Goal: Entertainment & Leisure: Consume media (video, audio)

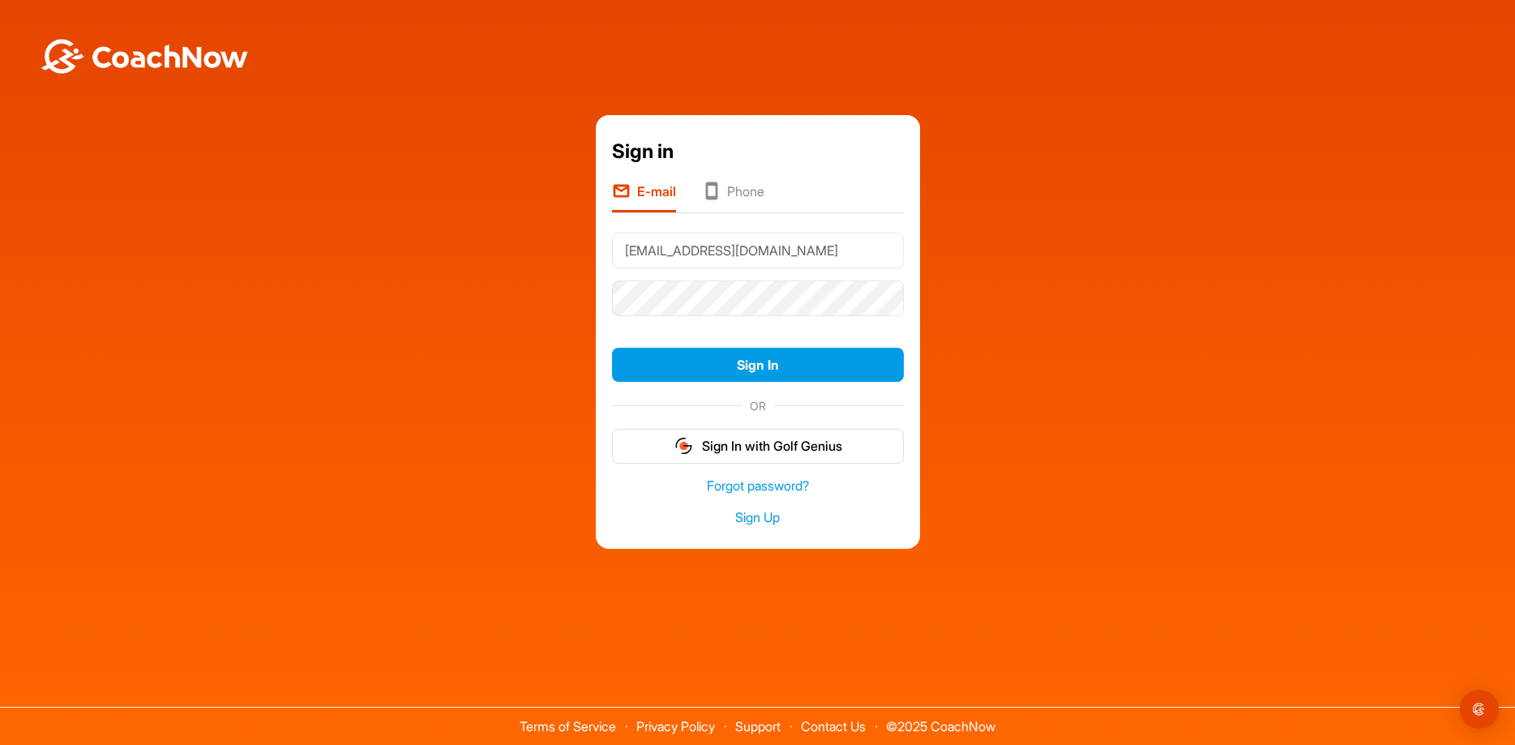
type input "[EMAIL_ADDRESS][DOMAIN_NAME]"
click at [612, 348] on button "Sign In" at bounding box center [758, 365] width 292 height 35
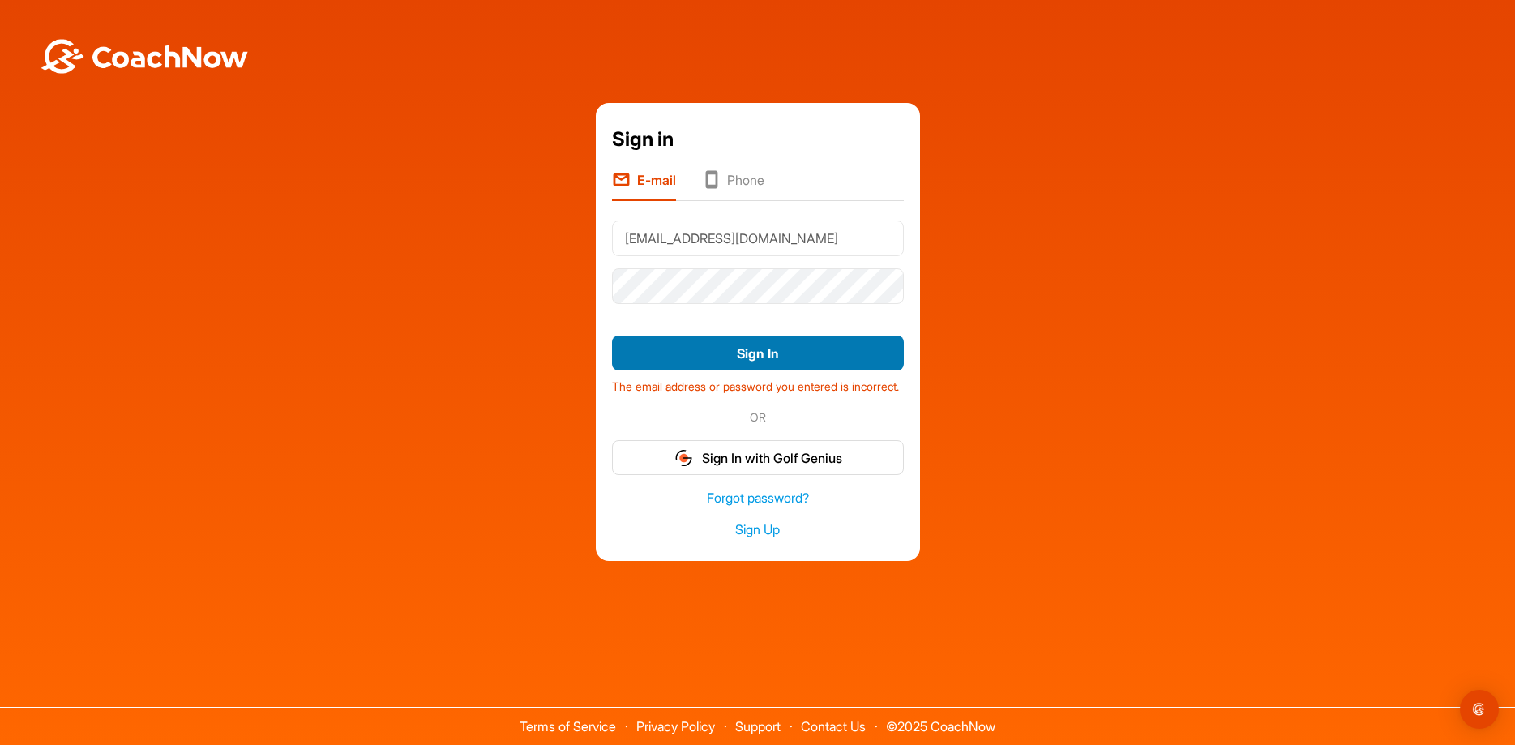
click at [742, 345] on button "Sign In" at bounding box center [758, 353] width 292 height 35
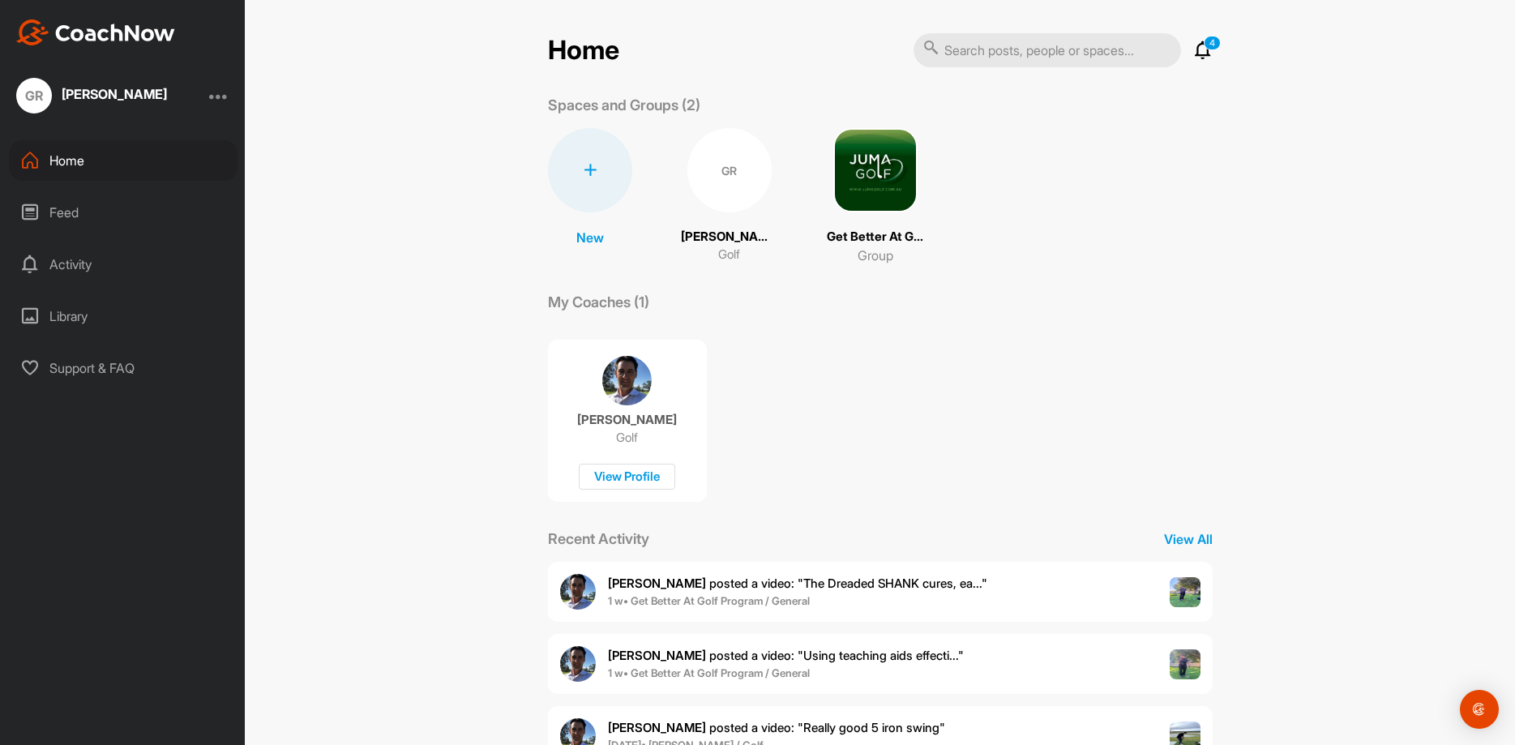
scroll to position [130, 0]
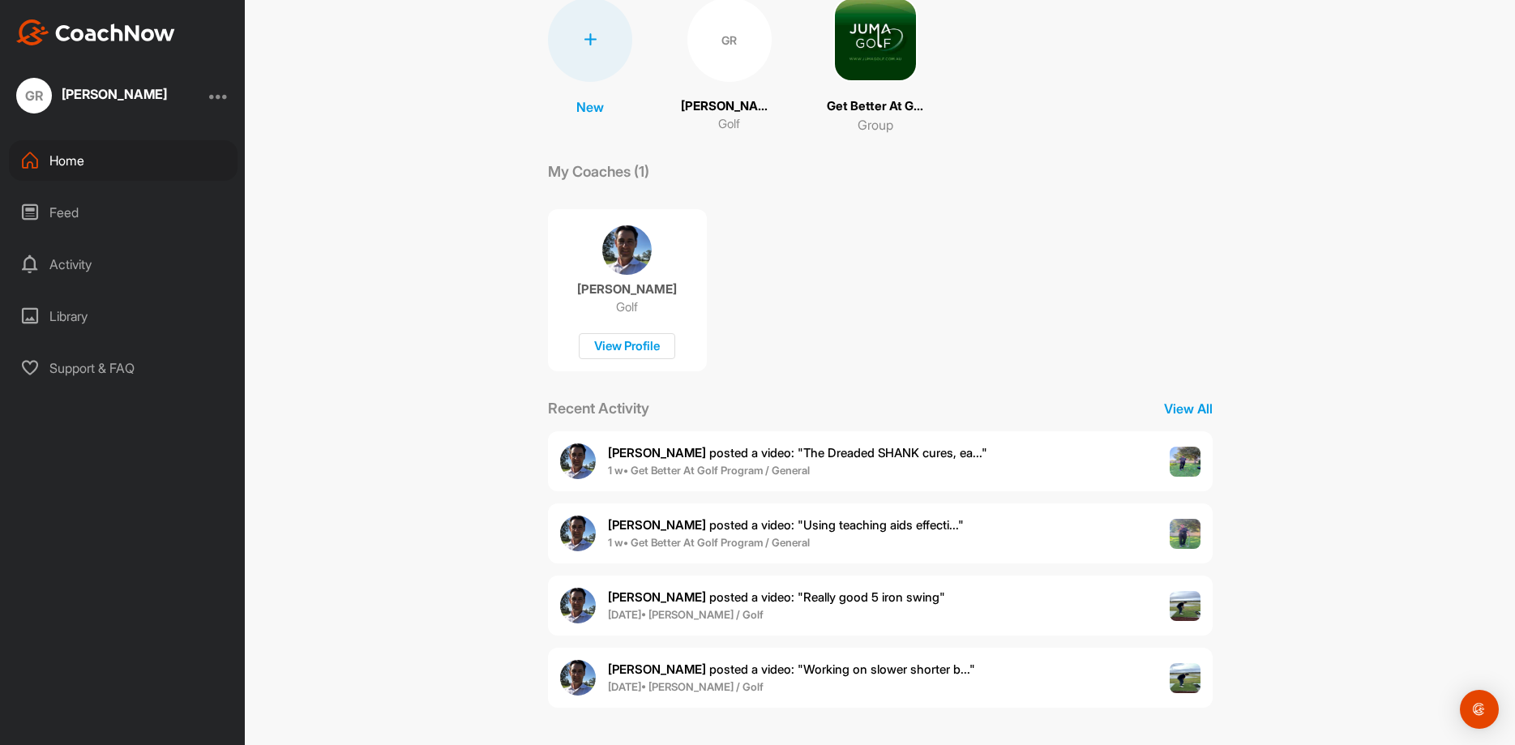
click at [976, 605] on div "[PERSON_NAME] posted a video : " Really good 5 iron swing " [DATE] • [PERSON_NA…" at bounding box center [880, 605] width 665 height 60
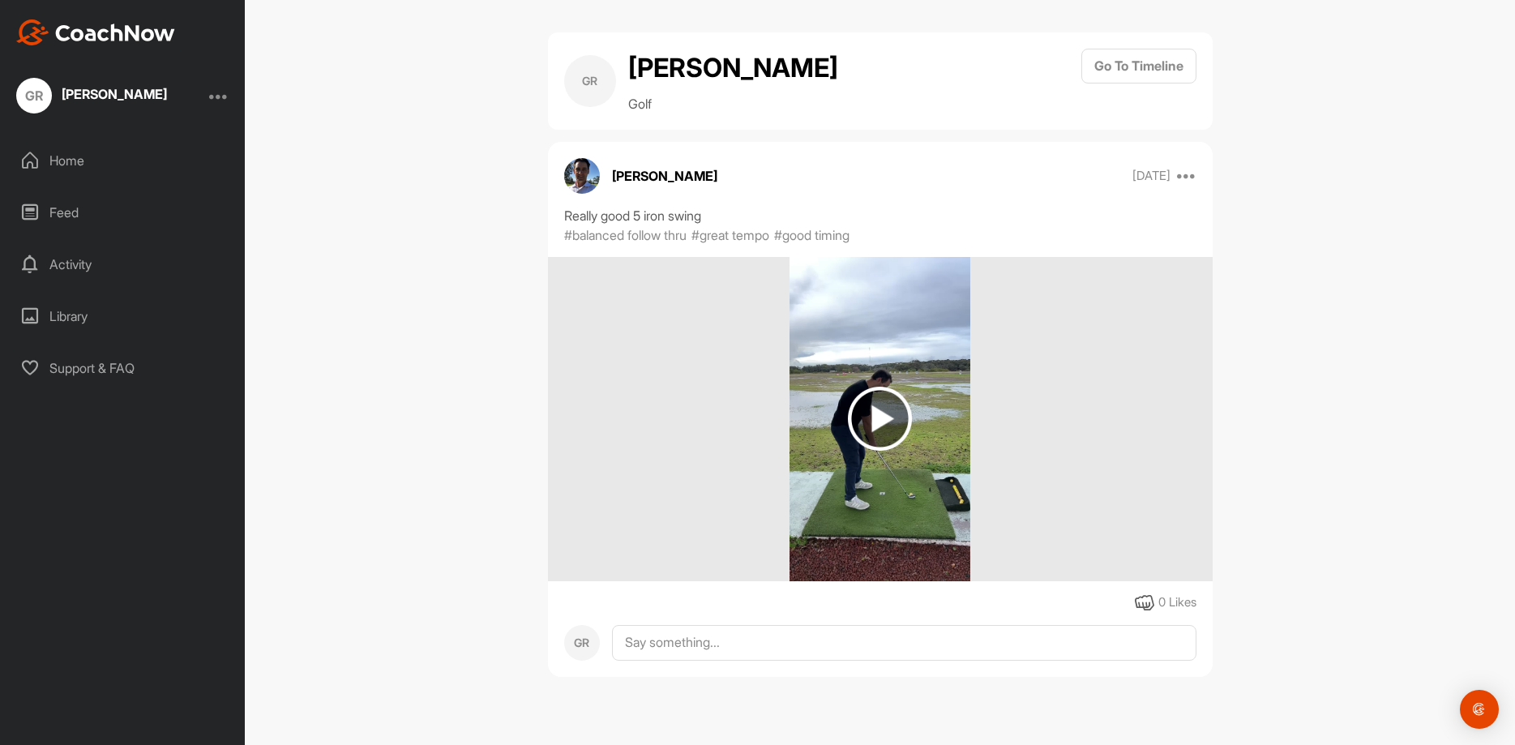
click at [847, 407] on img at bounding box center [879, 419] width 181 height 324
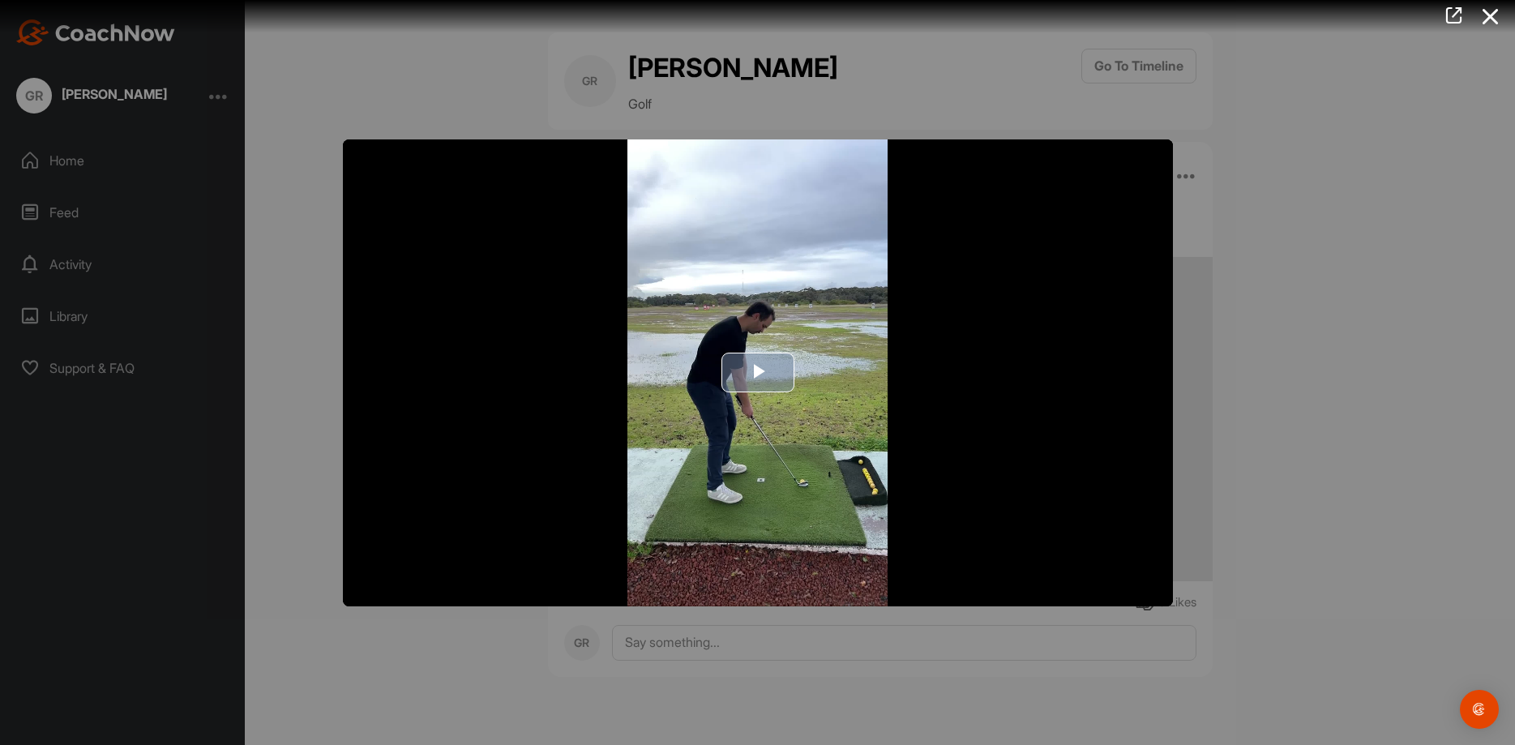
click at [758, 373] on span "Video Player" at bounding box center [758, 373] width 0 height 0
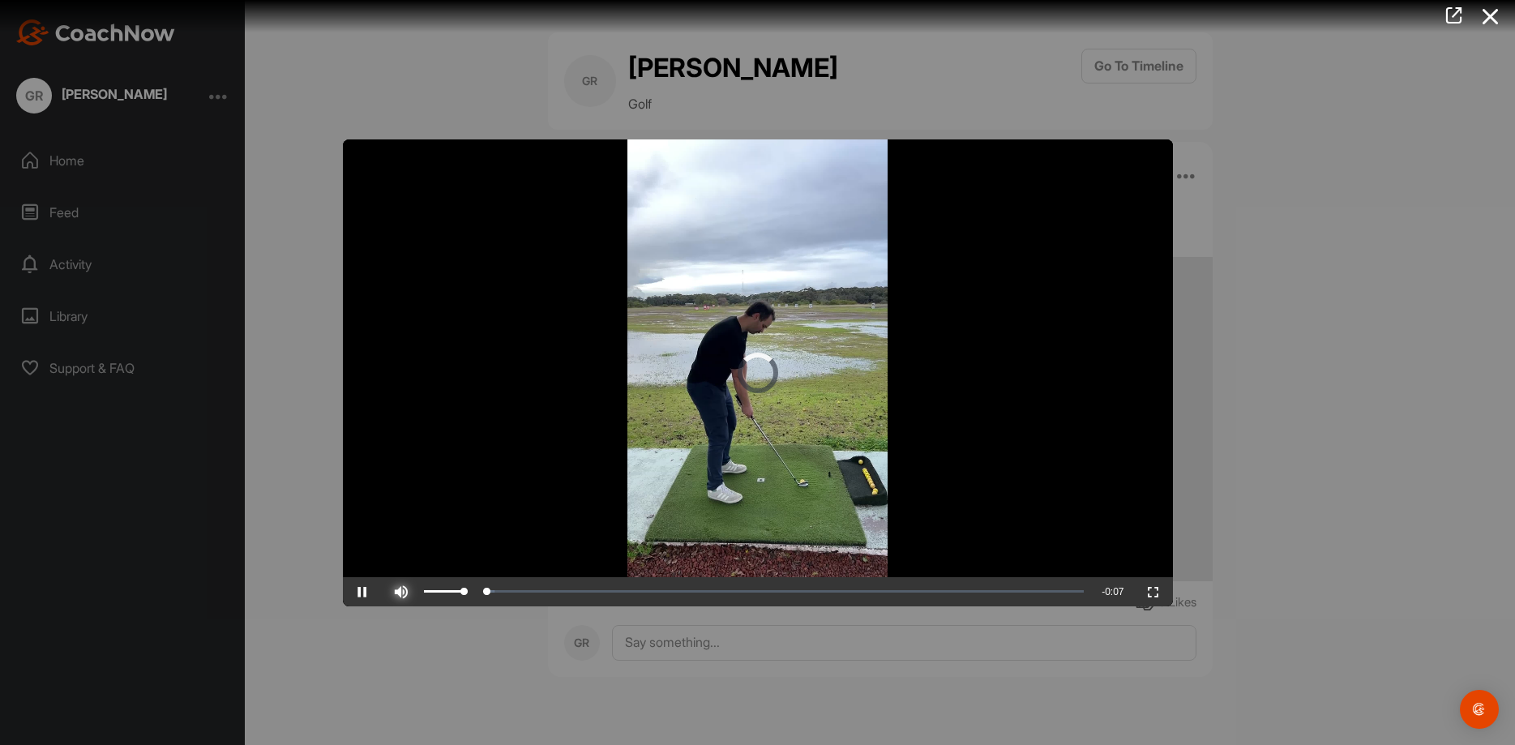
click at [404, 592] on span "Video Player" at bounding box center [401, 592] width 39 height 0
click at [315, 169] on div at bounding box center [757, 372] width 1515 height 745
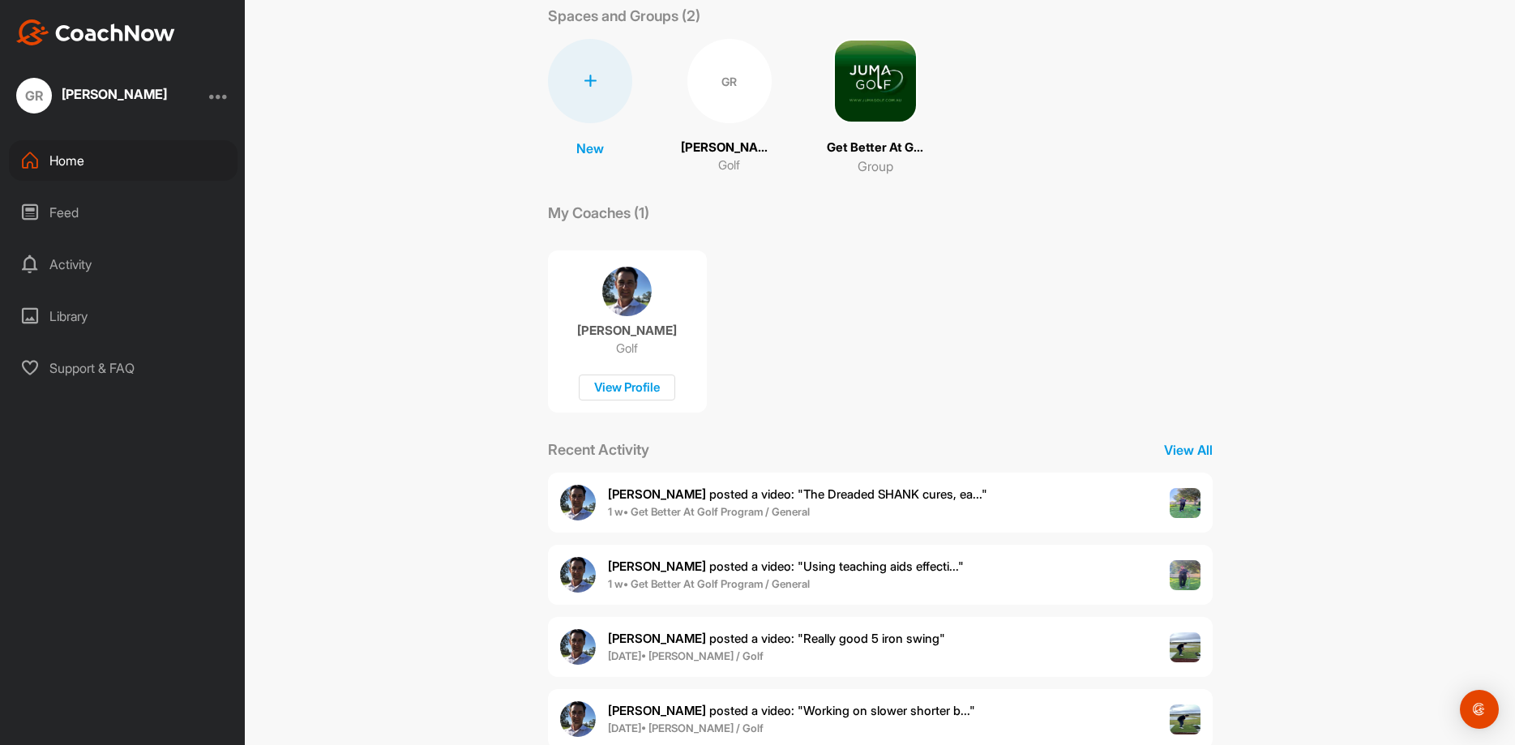
scroll to position [130, 0]
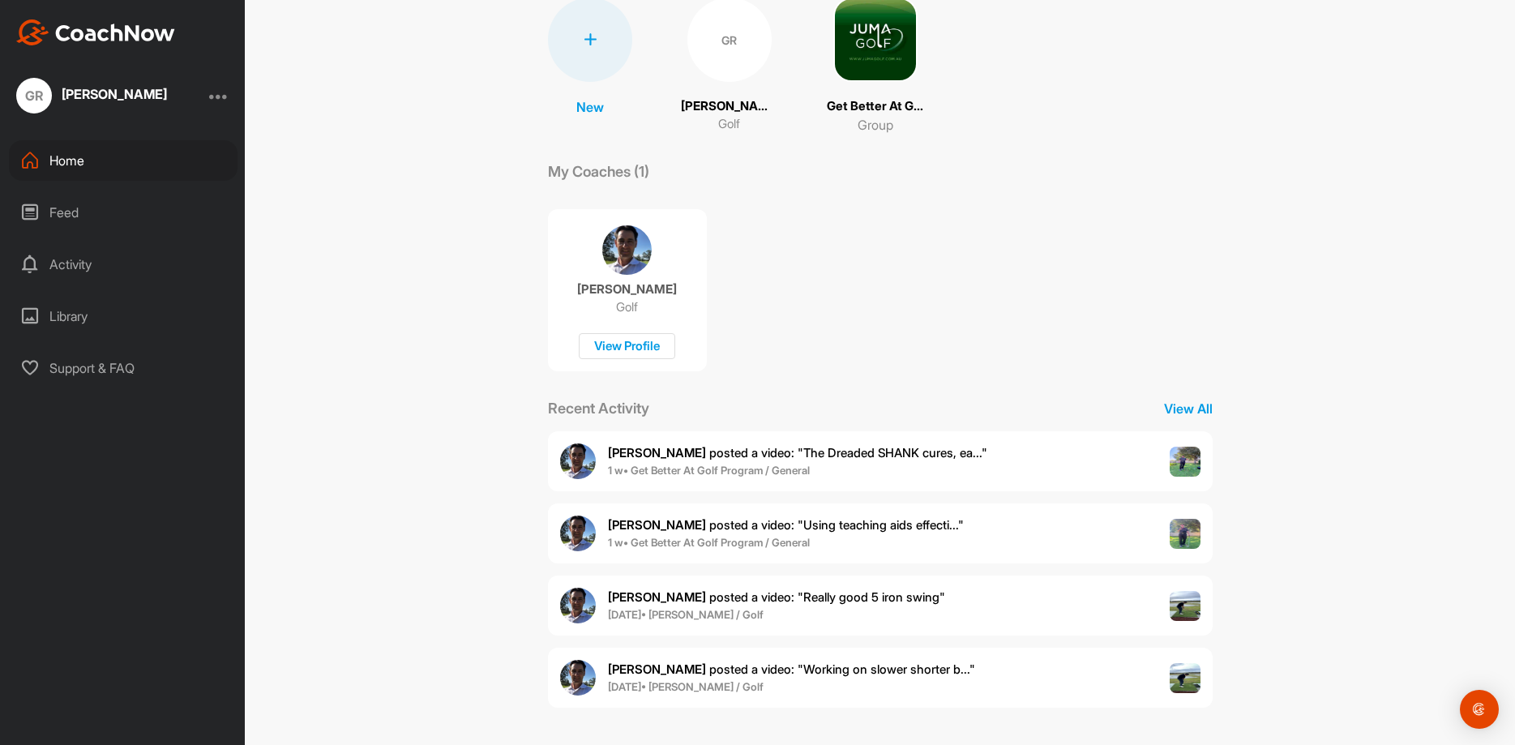
click at [856, 661] on p "[PERSON_NAME] posted a video : " Working on slower shorter b... "" at bounding box center [791, 669] width 367 height 19
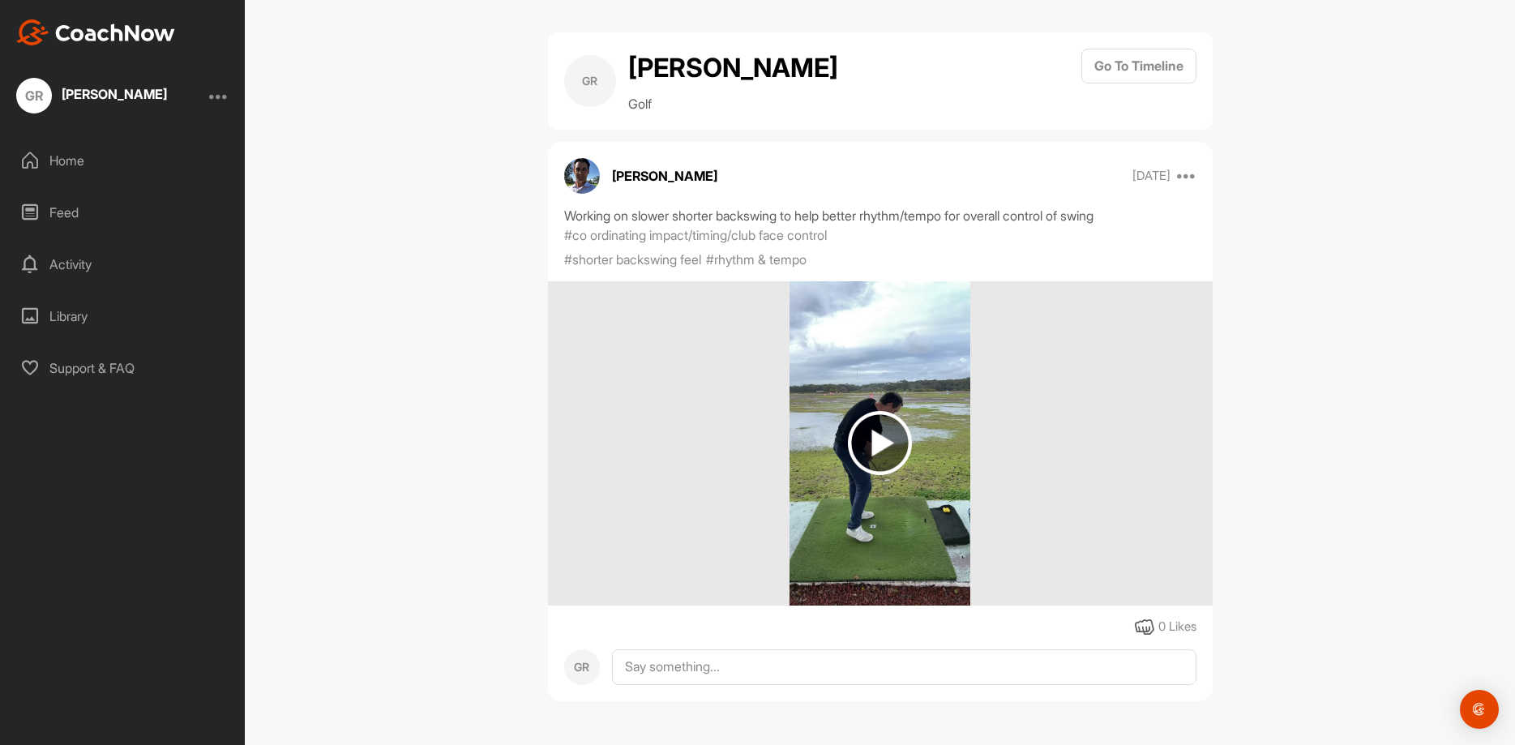
click at [874, 417] on img at bounding box center [880, 443] width 64 height 64
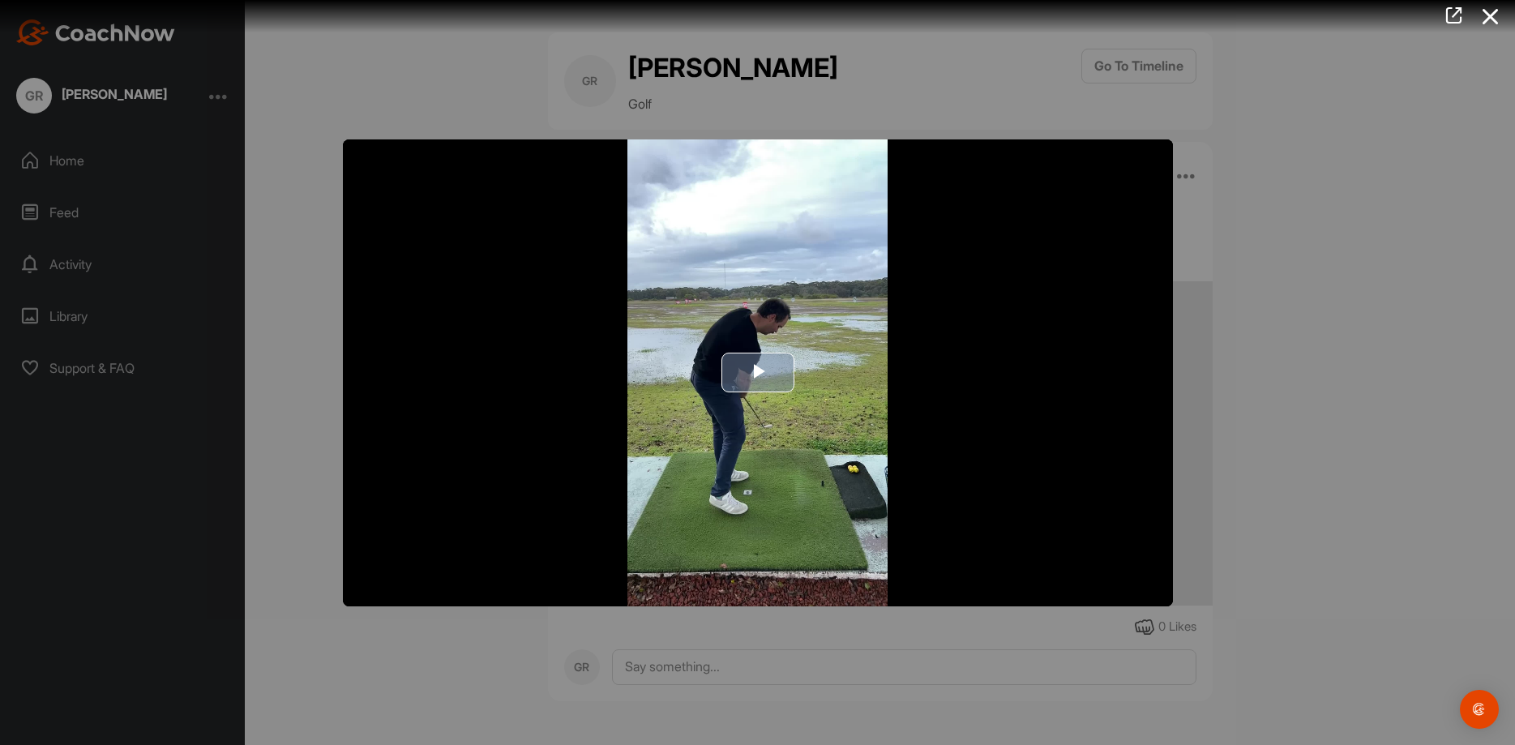
click at [758, 373] on span "Video Player" at bounding box center [758, 373] width 0 height 0
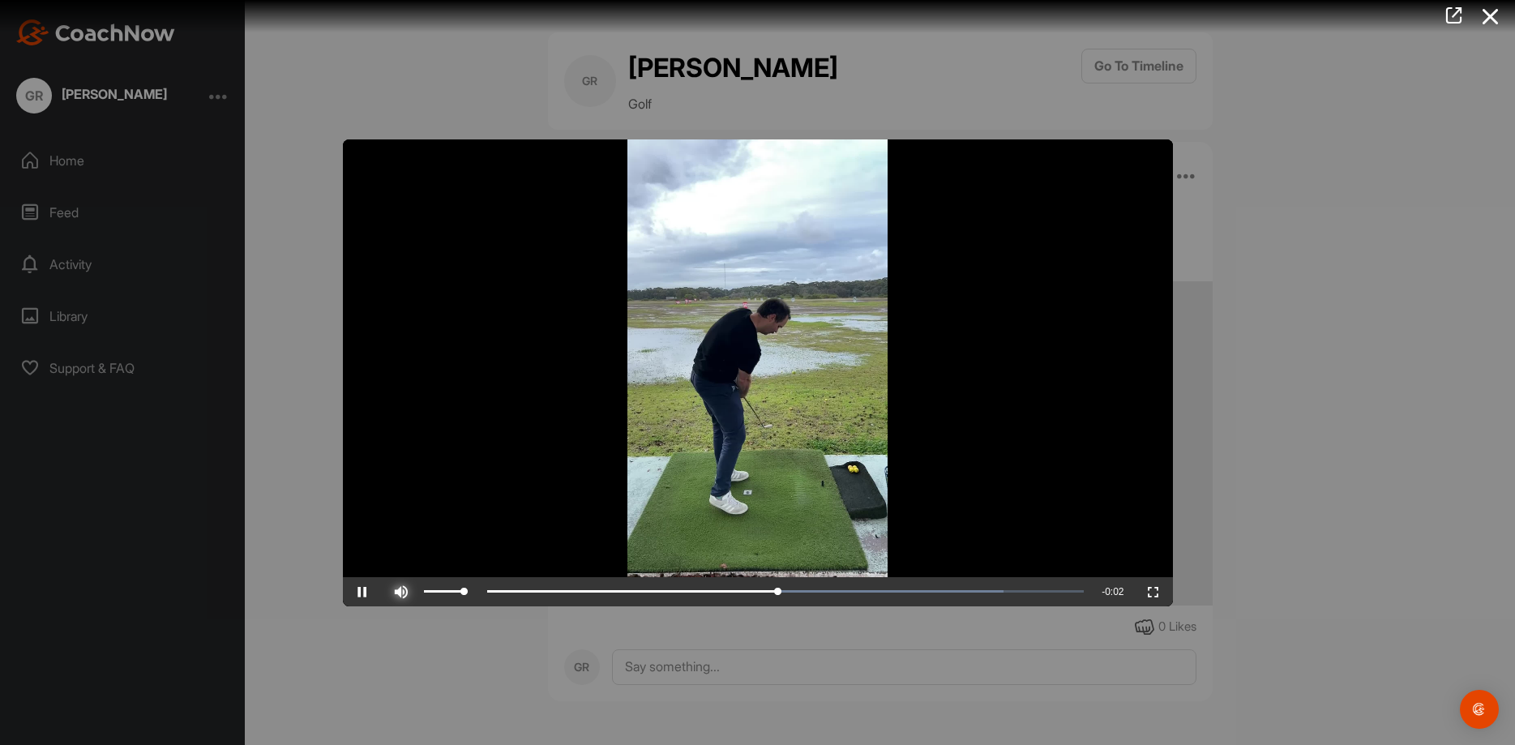
click at [407, 592] on span "Video Player" at bounding box center [401, 592] width 39 height 0
click at [380, 592] on span "Video Player" at bounding box center [362, 592] width 39 height 0
click at [370, 592] on span "Video Player" at bounding box center [362, 592] width 39 height 0
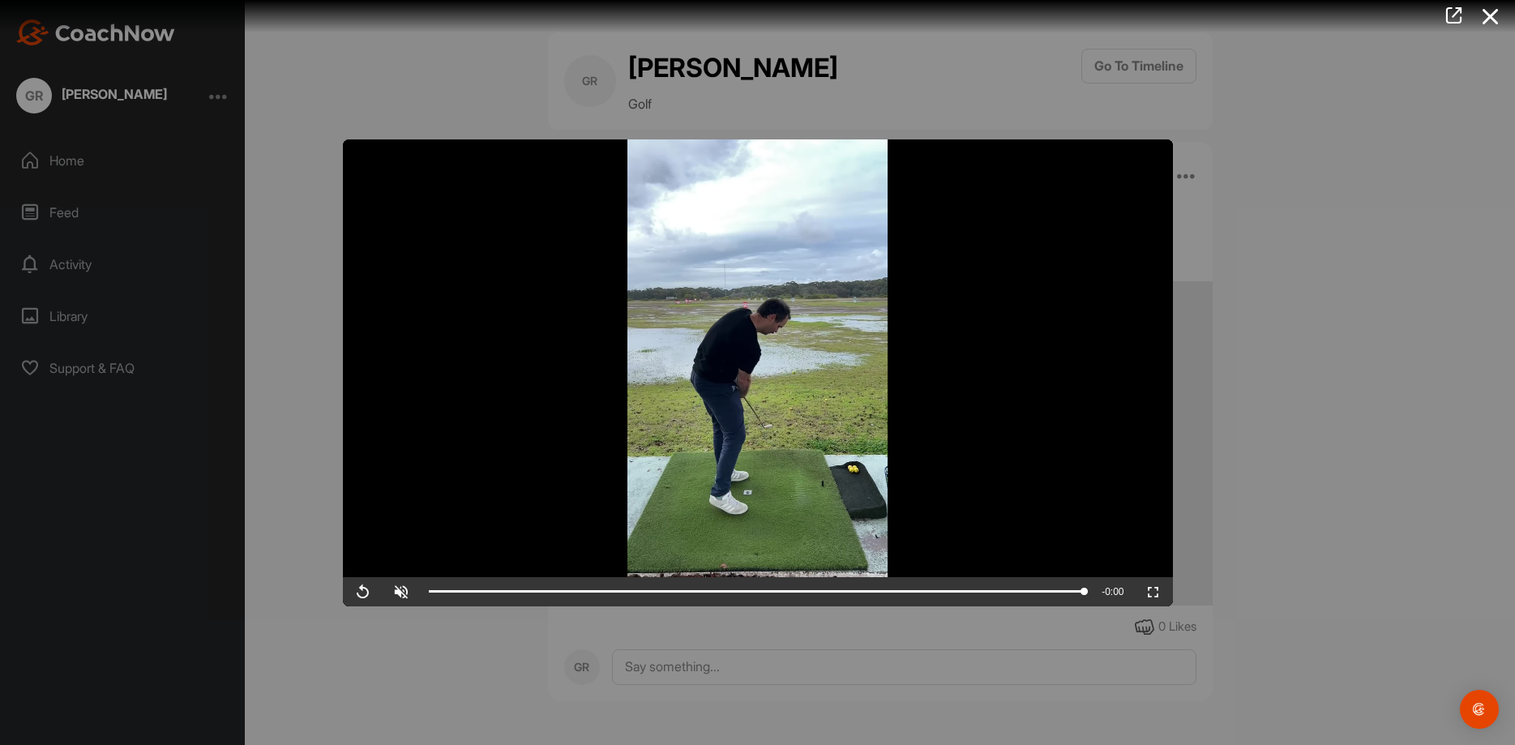
click at [298, 451] on div at bounding box center [757, 372] width 1515 height 745
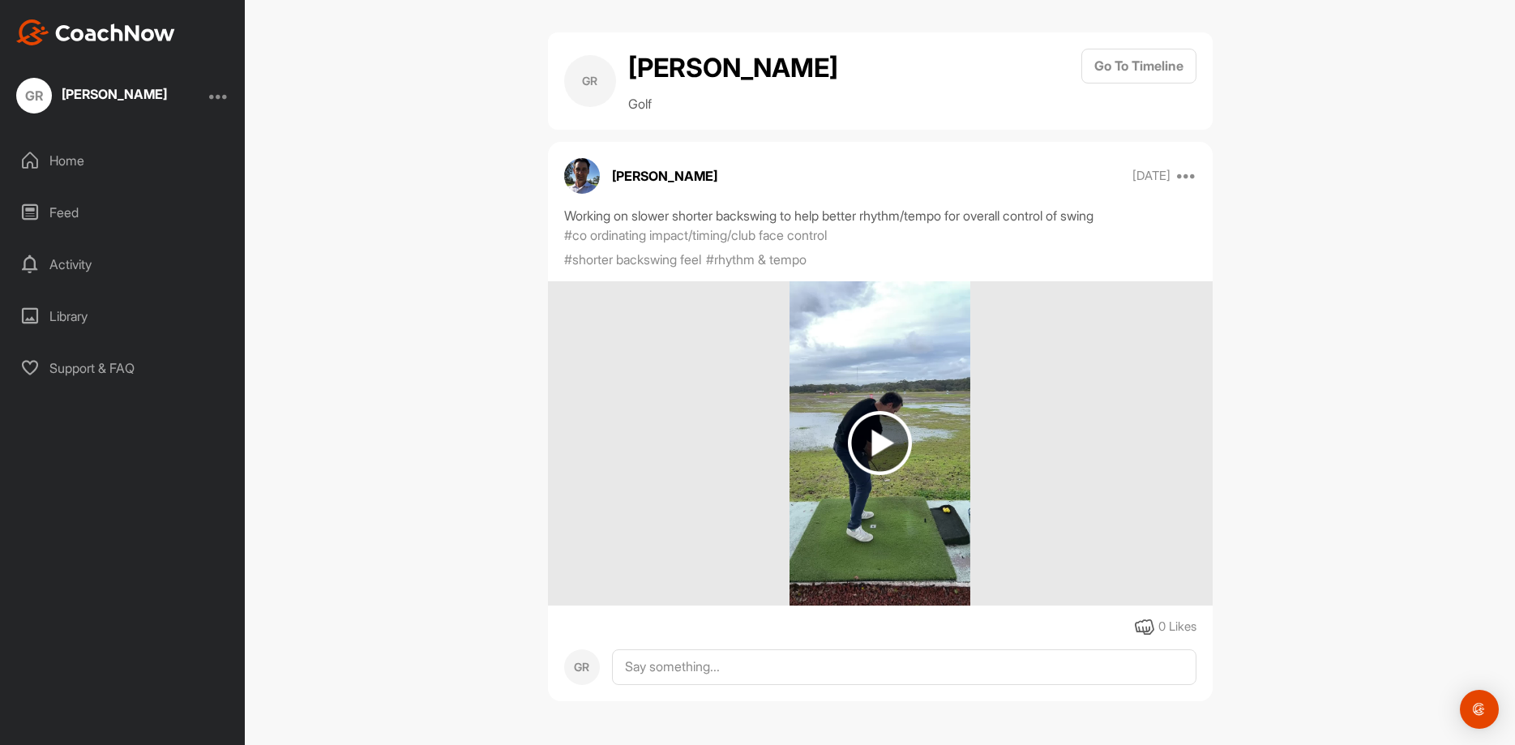
click at [857, 395] on img at bounding box center [879, 443] width 181 height 324
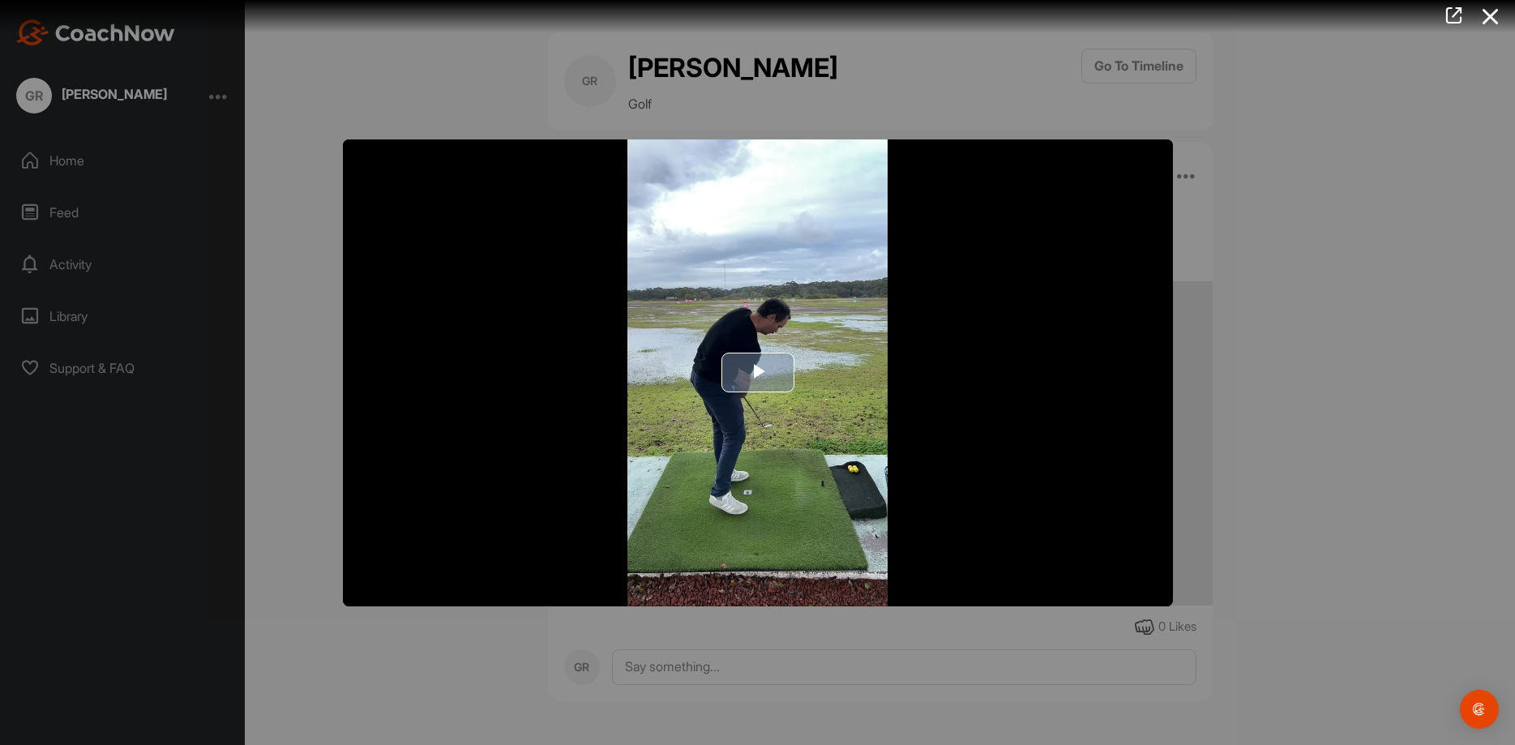
click at [703, 366] on img "Video Player" at bounding box center [758, 372] width 830 height 467
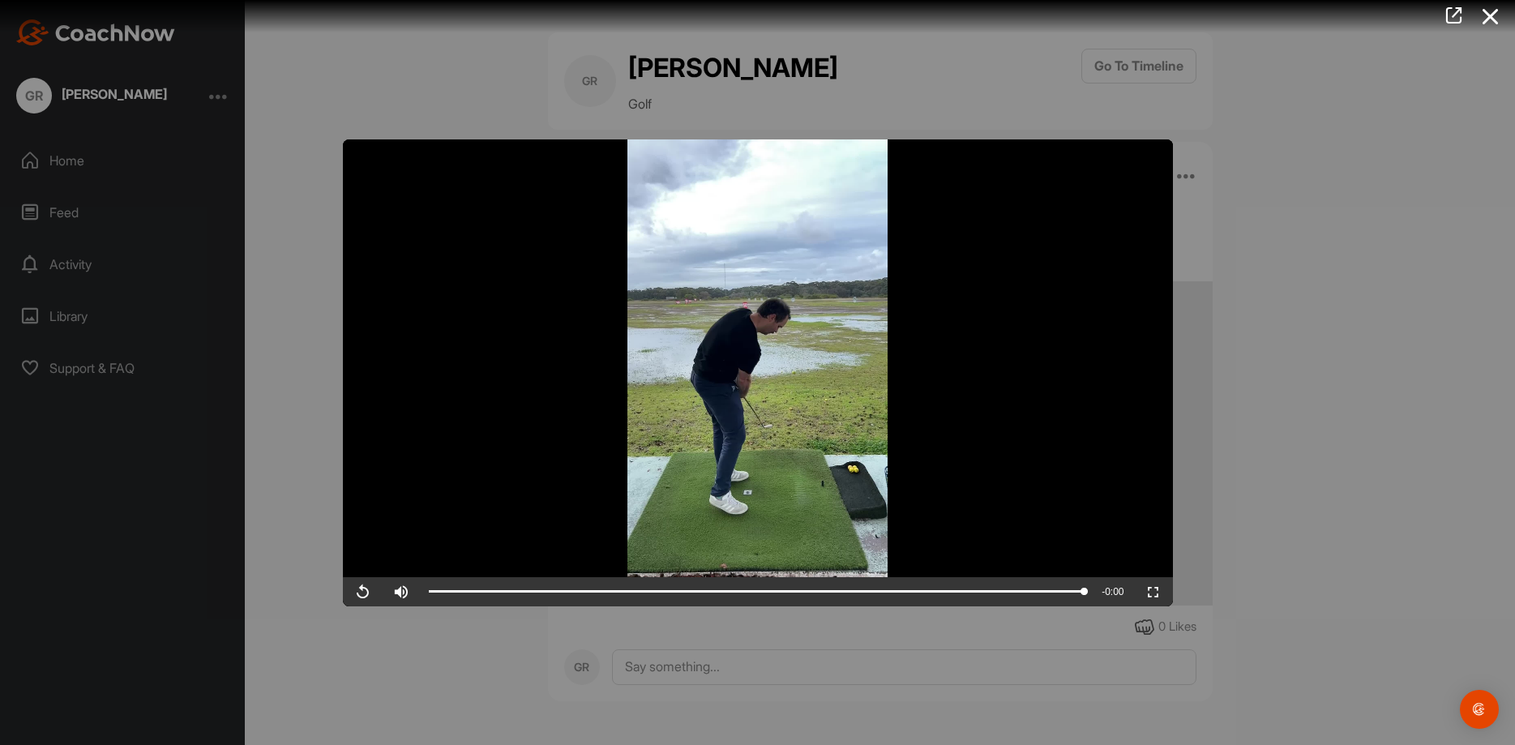
click at [300, 280] on div at bounding box center [757, 372] width 1515 height 745
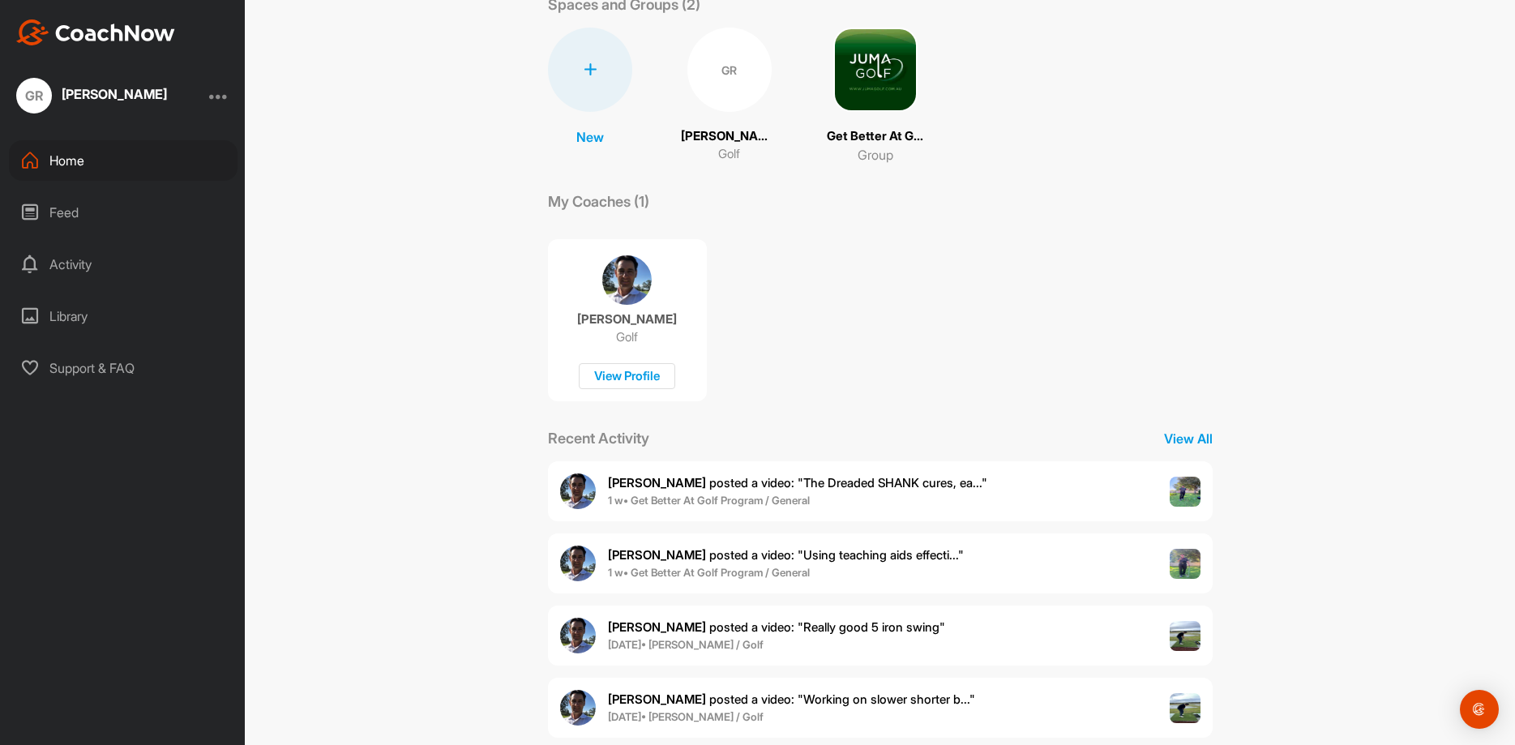
scroll to position [130, 0]
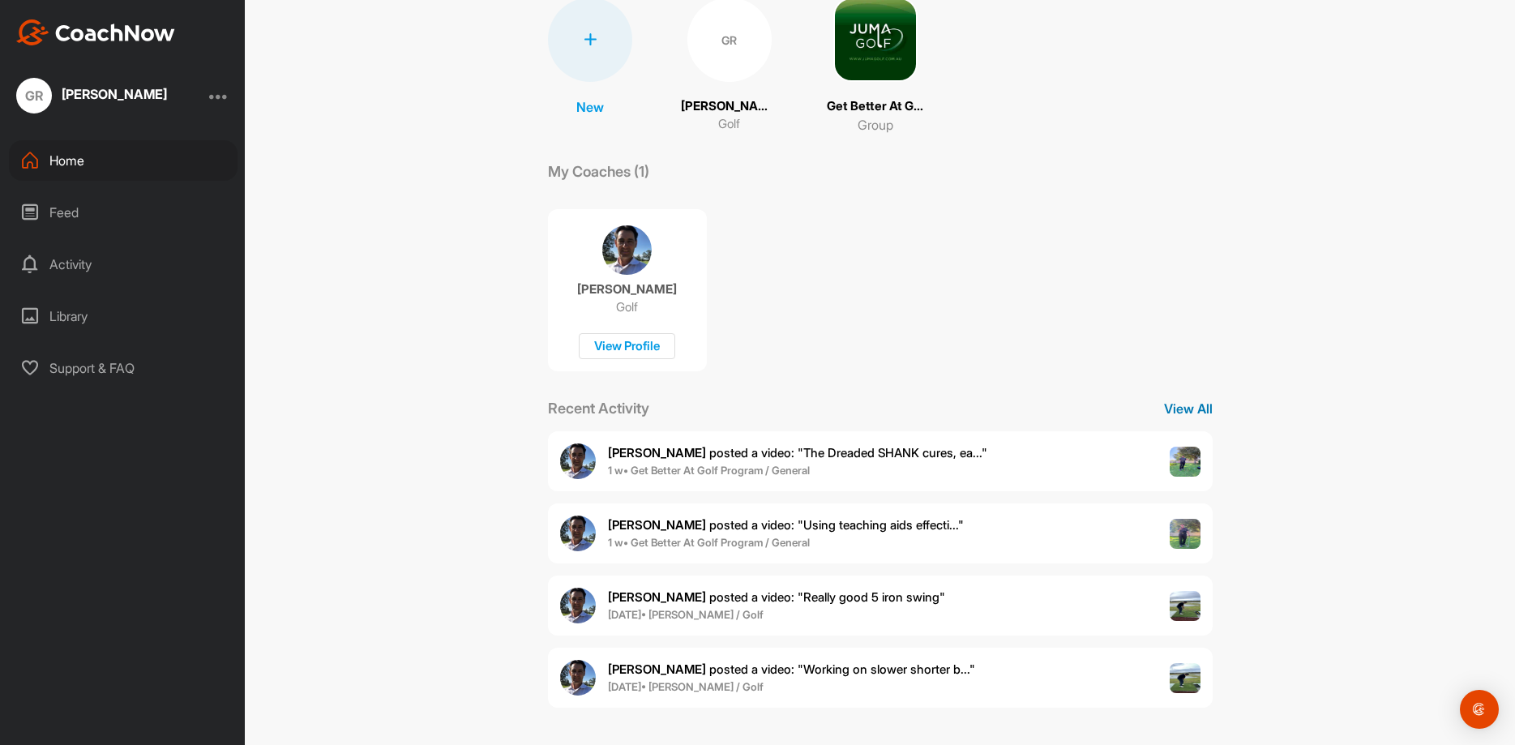
click at [1195, 410] on p "View All" at bounding box center [1188, 408] width 49 height 19
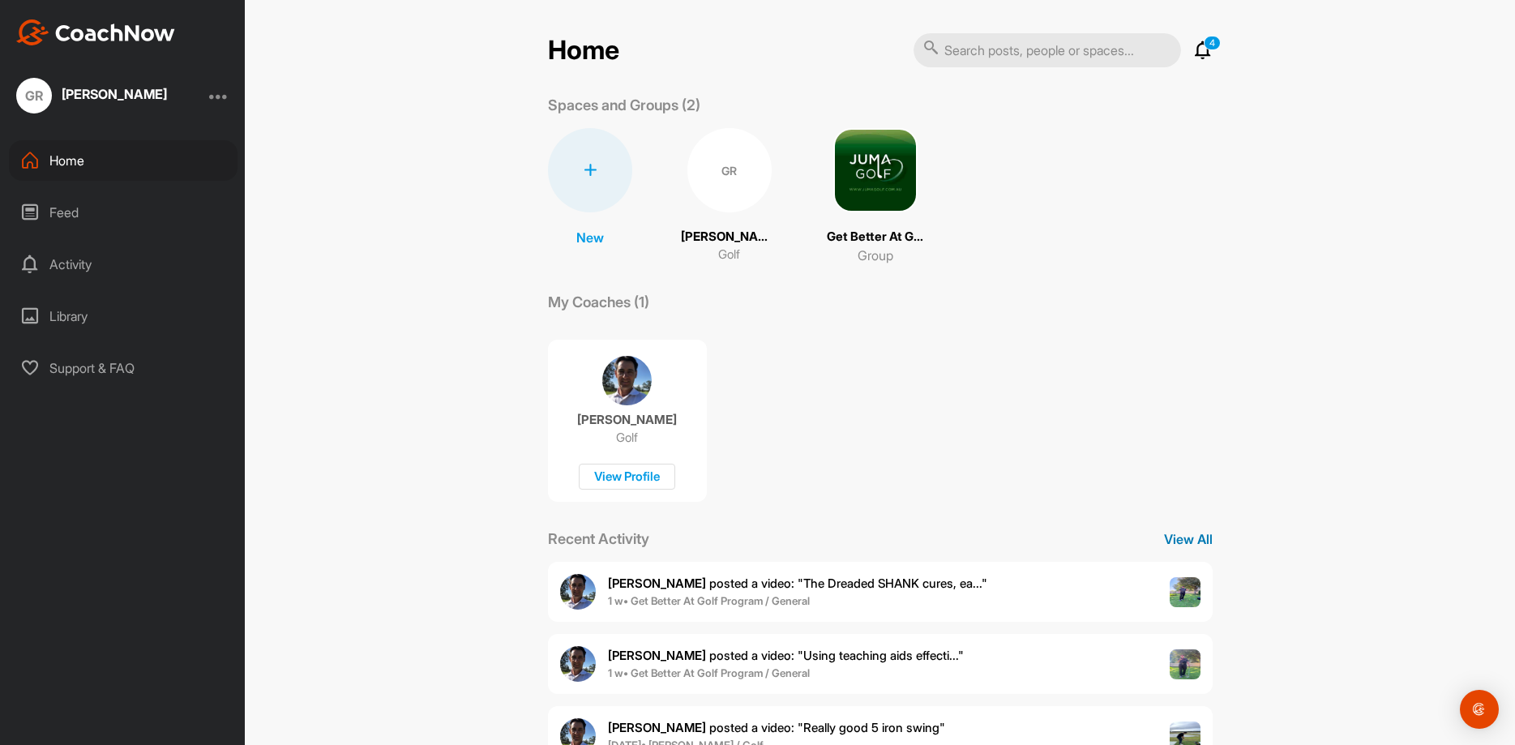
click at [1194, 543] on p "View All" at bounding box center [1188, 538] width 49 height 19
click at [71, 213] on div "Feed" at bounding box center [123, 212] width 229 height 41
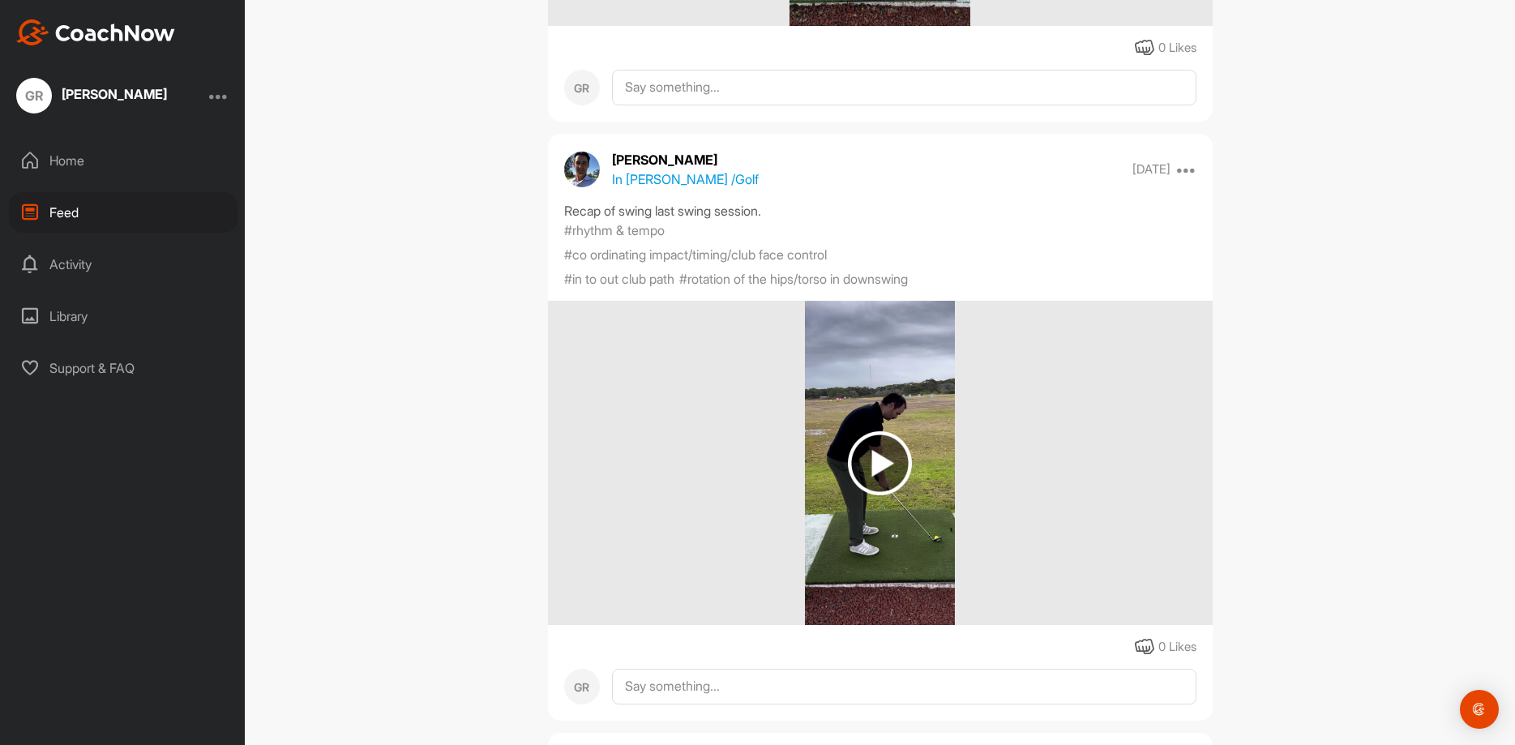
scroll to position [2529, 0]
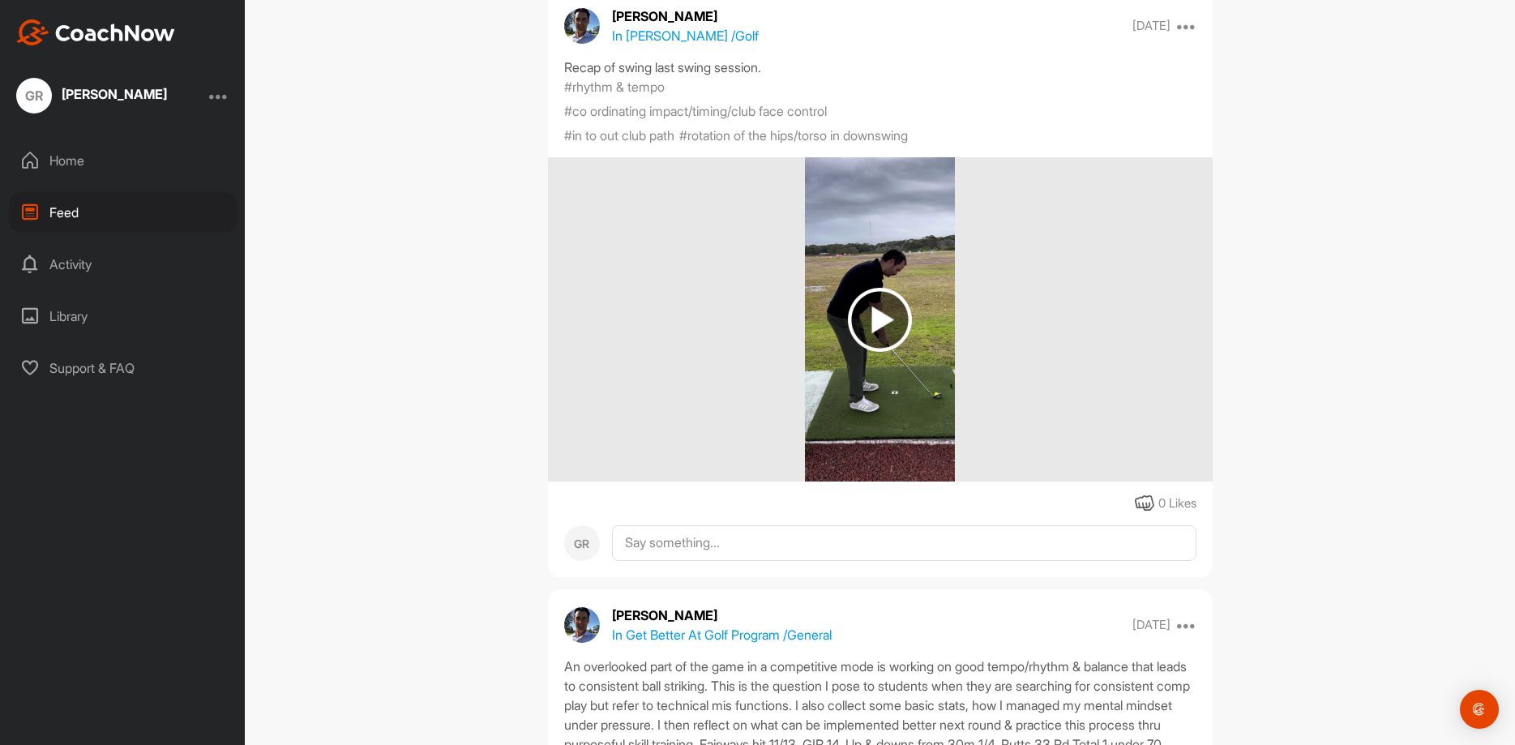
click at [868, 327] on img at bounding box center [880, 319] width 150 height 324
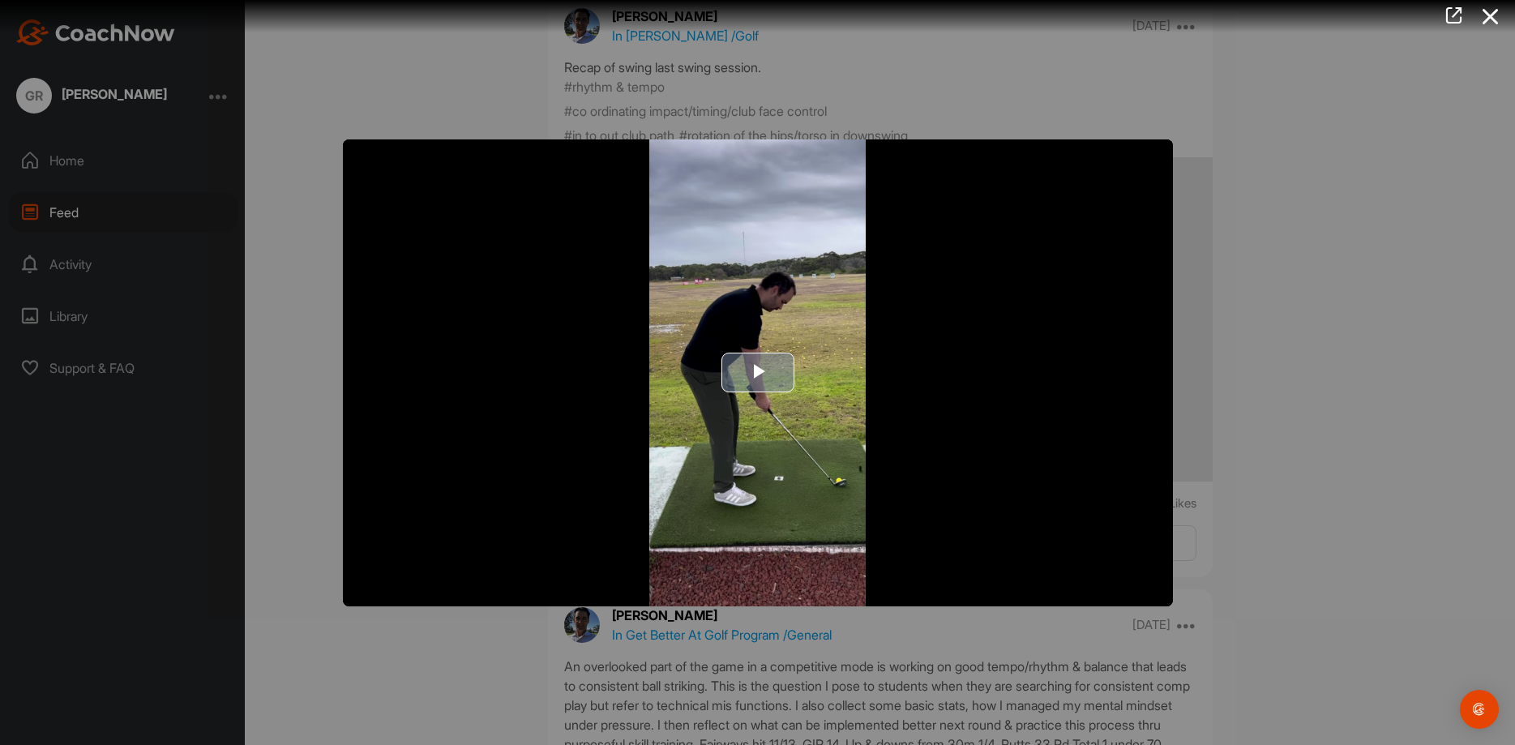
click at [758, 373] on span "Video Player" at bounding box center [758, 373] width 0 height 0
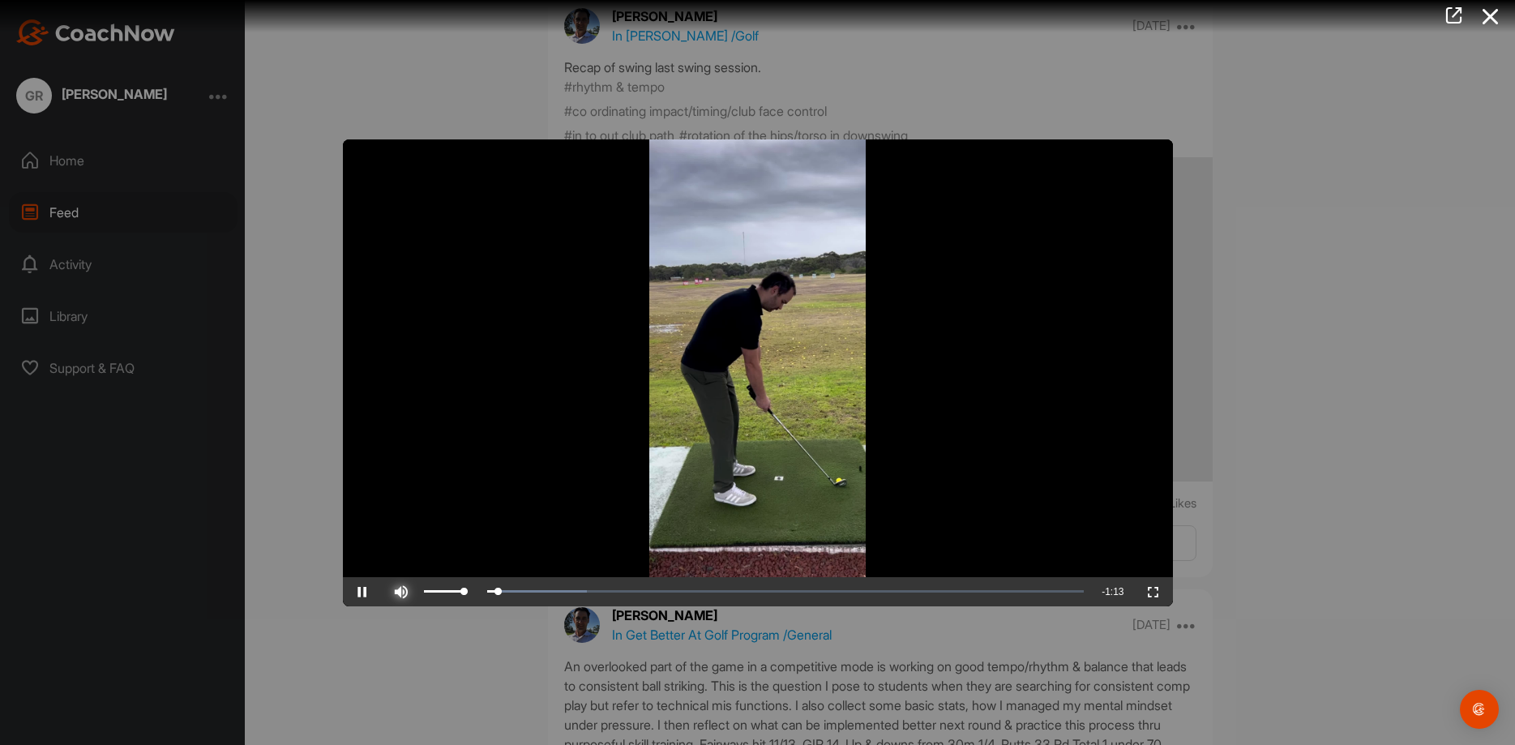
click at [403, 592] on span "Video Player" at bounding box center [401, 592] width 39 height 0
drag, startPoint x: 447, startPoint y: 588, endPoint x: 390, endPoint y: 591, distance: 57.6
click at [390, 591] on div "Play Skip Backward Skip Forward Unmute Current Time 0:00 / Duration 1:14 Loaded…" at bounding box center [758, 591] width 830 height 29
click at [362, 592] on span "Video Player" at bounding box center [362, 592] width 39 height 0
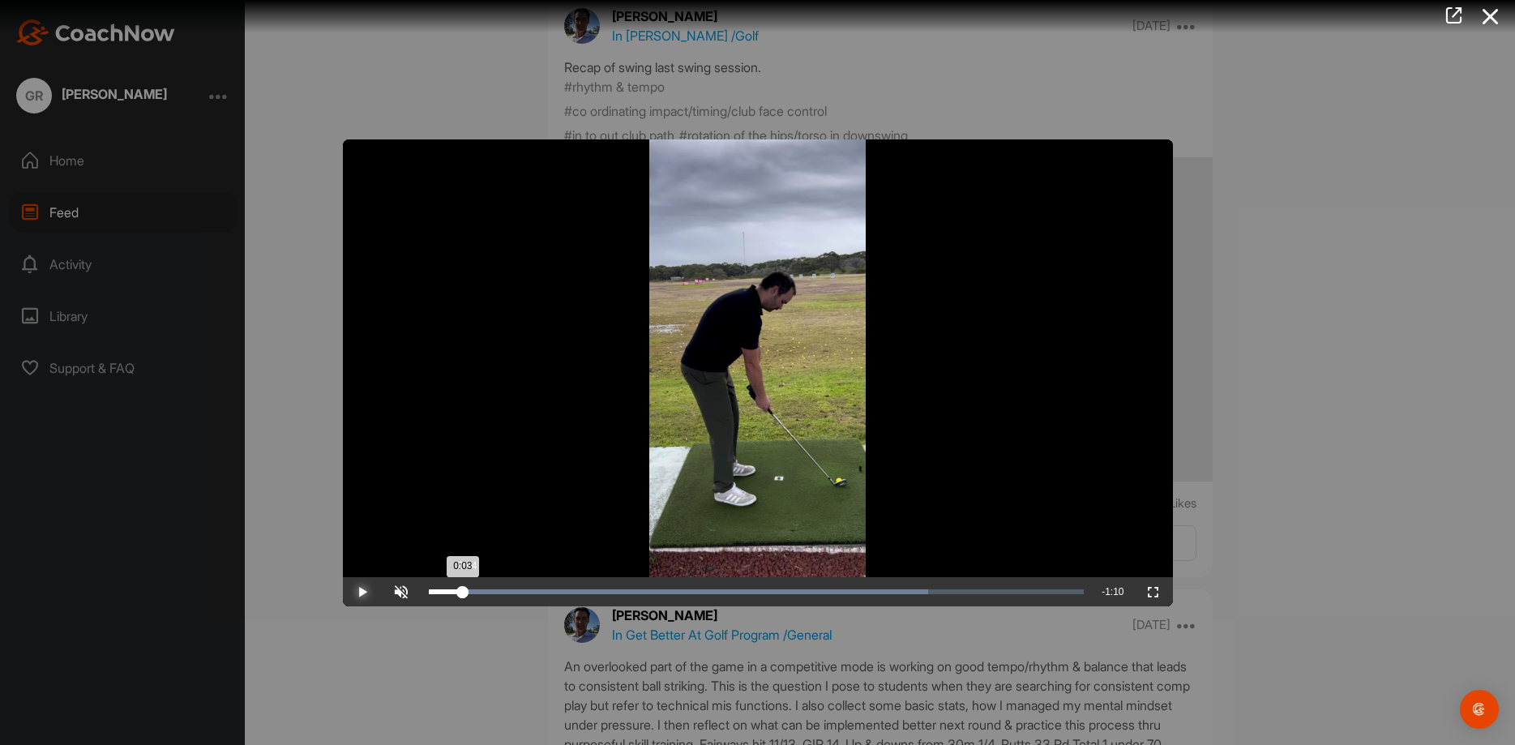
drag, startPoint x: 465, startPoint y: 596, endPoint x: 494, endPoint y: 592, distance: 29.4
click at [463, 592] on div "0:03" at bounding box center [446, 591] width 34 height 5
drag, startPoint x: 497, startPoint y: 592, endPoint x: 477, endPoint y: 592, distance: 20.3
click at [477, 592] on div "0:05" at bounding box center [457, 591] width 57 height 5
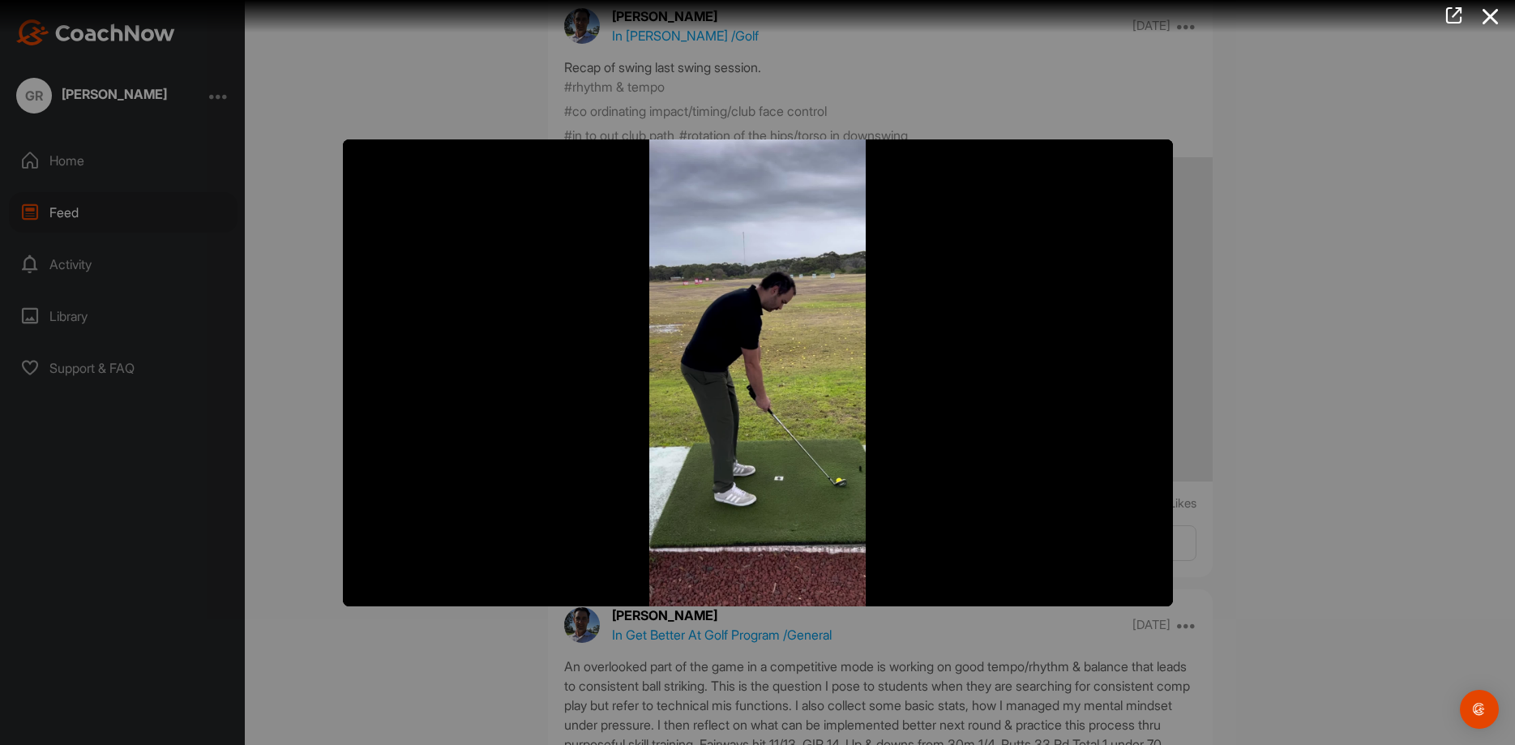
drag, startPoint x: 357, startPoint y: 110, endPoint x: 357, endPoint y: 119, distance: 9.0
click at [357, 119] on div at bounding box center [757, 372] width 1515 height 745
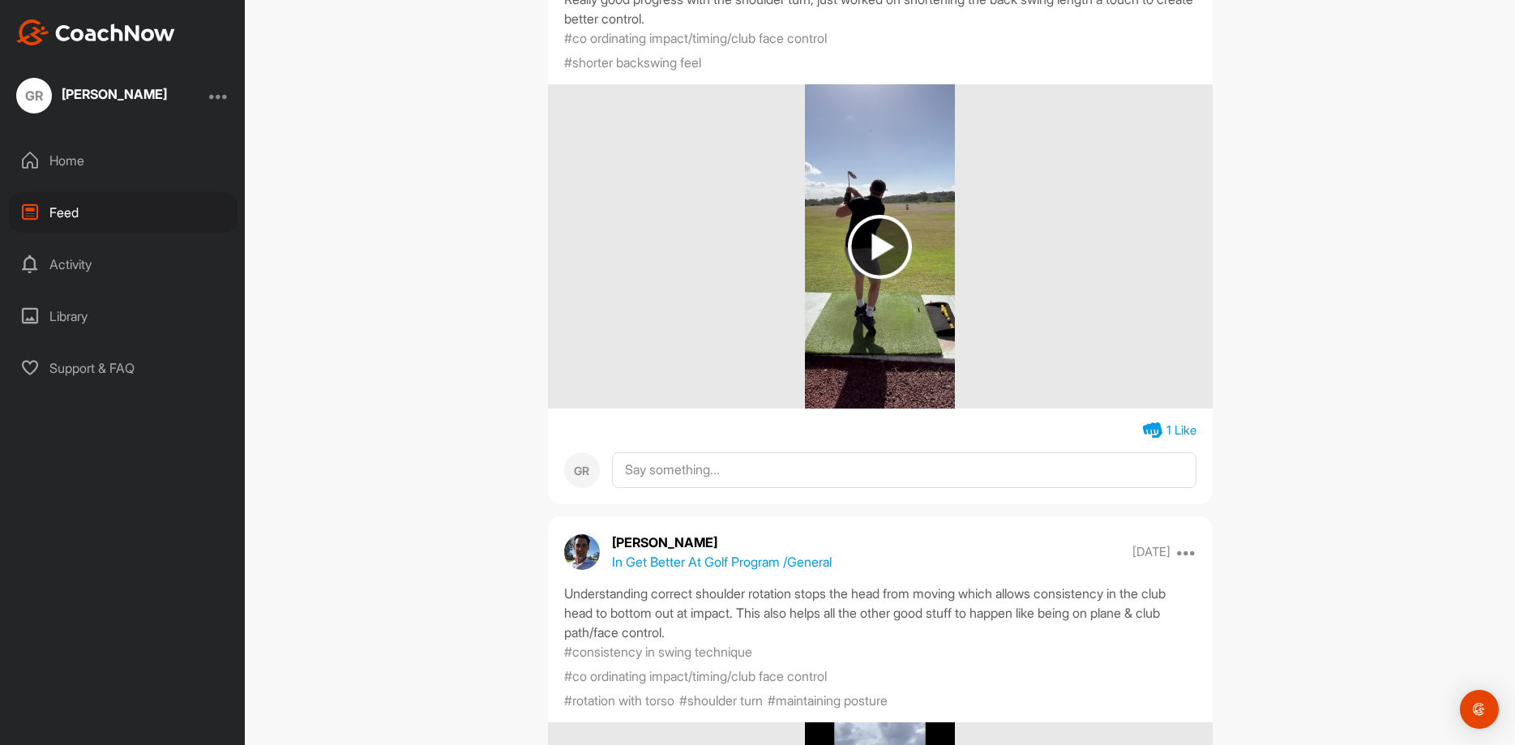
scroll to position [5349, 0]
click at [491, 281] on div "Feed Filter Media Type Images Videos Notes Audio Documents Author GR [PERSON_NA…" at bounding box center [880, 372] width 1270 height 745
click at [507, 209] on div "Feed Filter Media Type Images Videos Notes Audio Documents Author GR [PERSON_NA…" at bounding box center [880, 372] width 1270 height 745
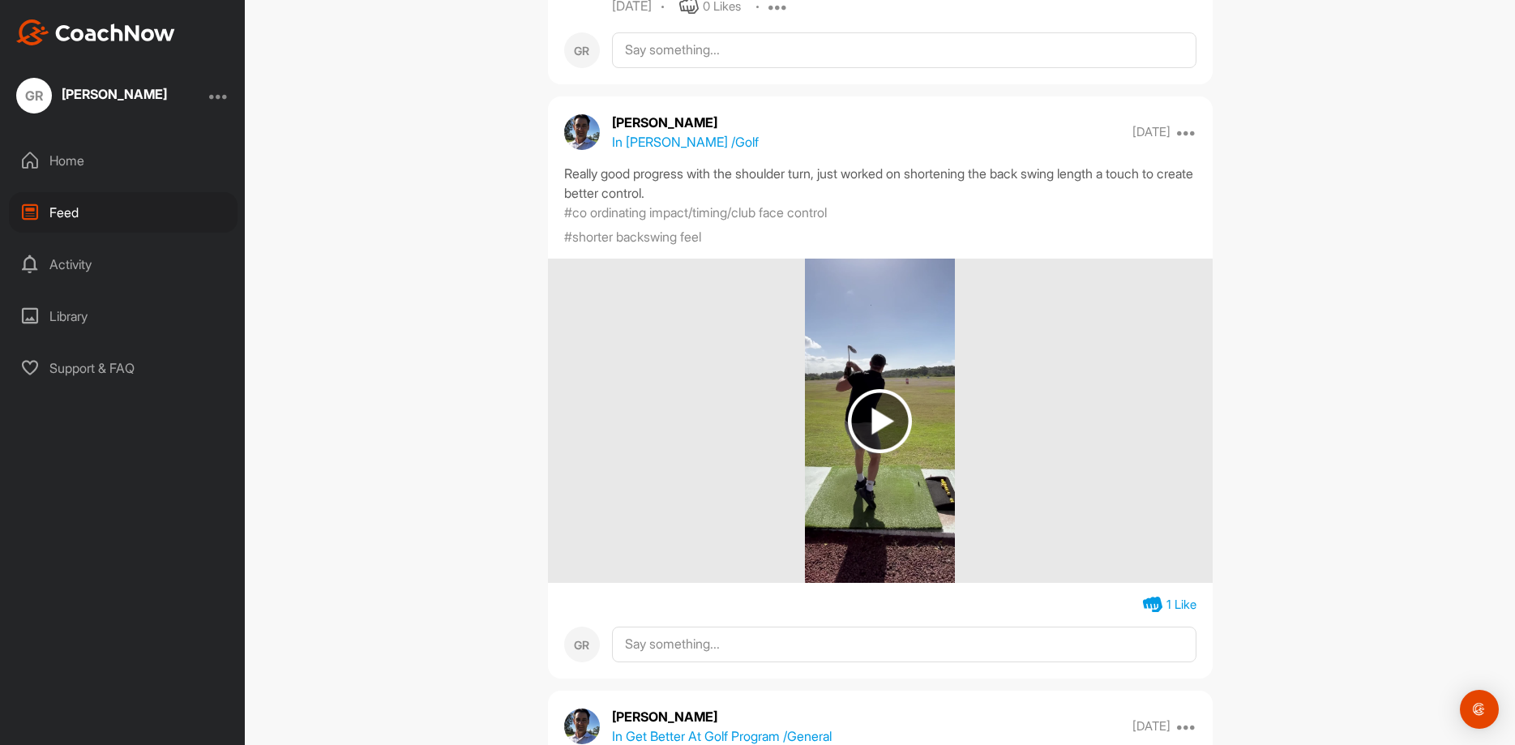
scroll to position [5252, 0]
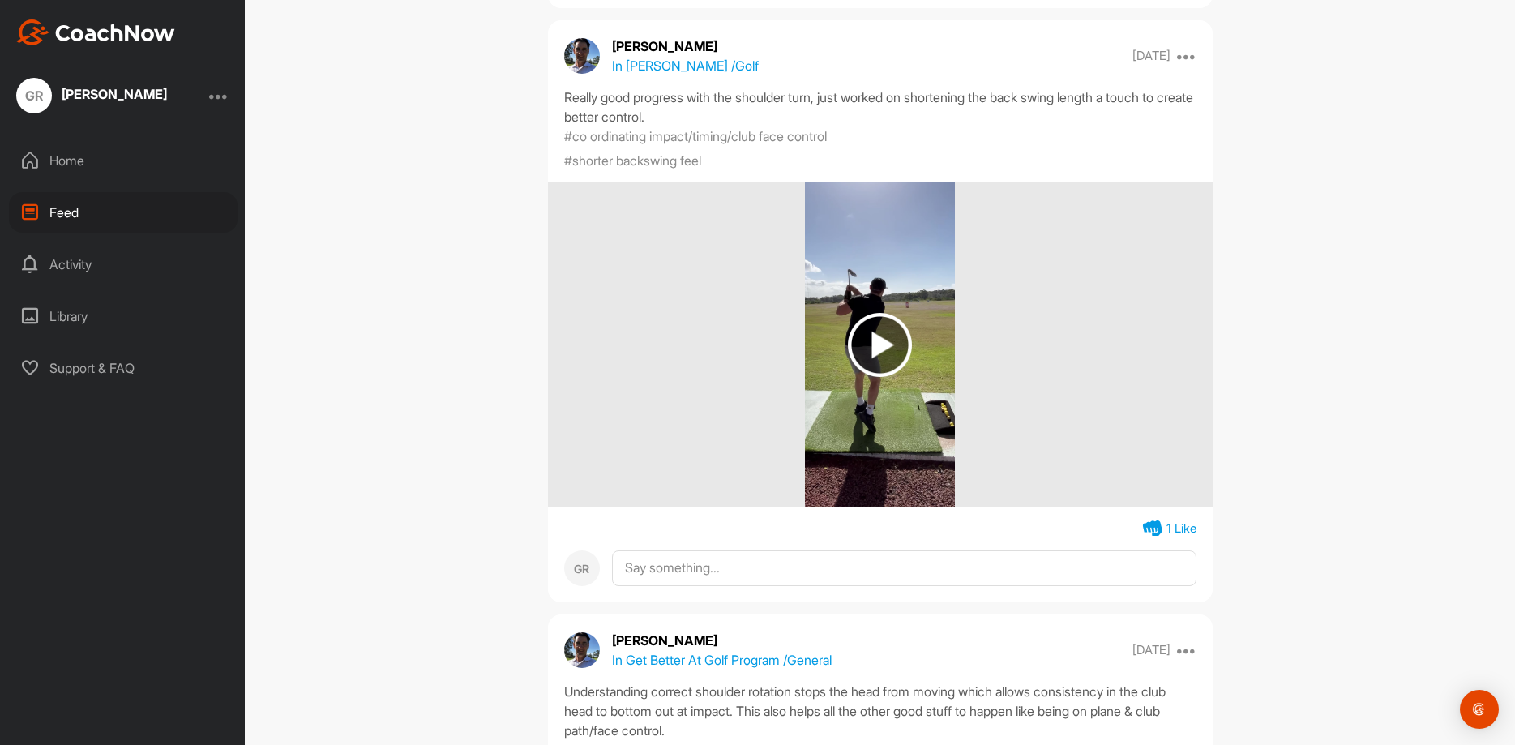
click at [457, 226] on div "Feed Filter Media Type Images Videos Notes Audio Documents Author GR [PERSON_NA…" at bounding box center [880, 372] width 1270 height 745
click at [448, 236] on div "Feed Filter Media Type Images Videos Notes Audio Documents Author GR [PERSON_NA…" at bounding box center [880, 372] width 1270 height 745
click at [381, 243] on div "Feed Filter Media Type Images Videos Notes Audio Documents Author GR [PERSON_NA…" at bounding box center [880, 372] width 1270 height 745
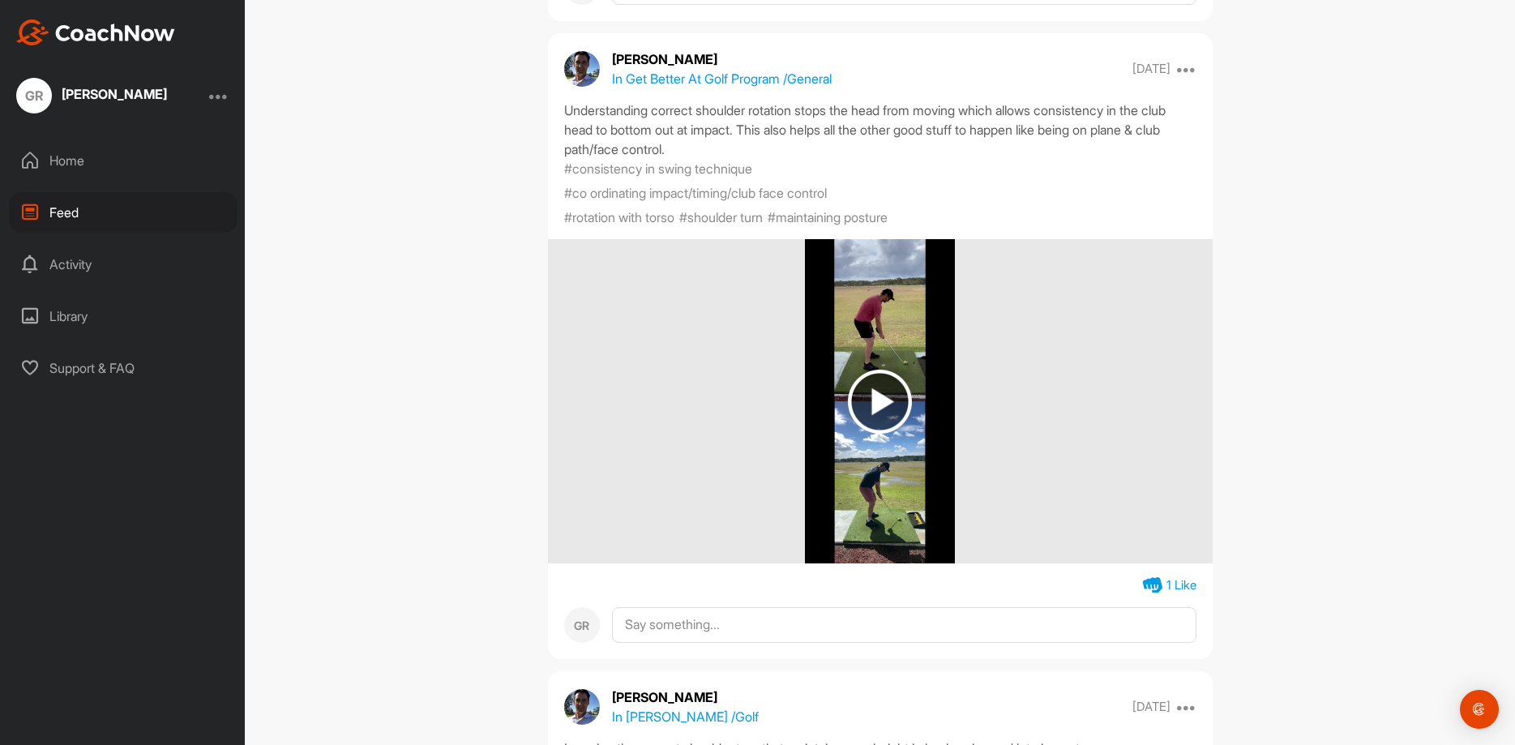
scroll to position [5835, 0]
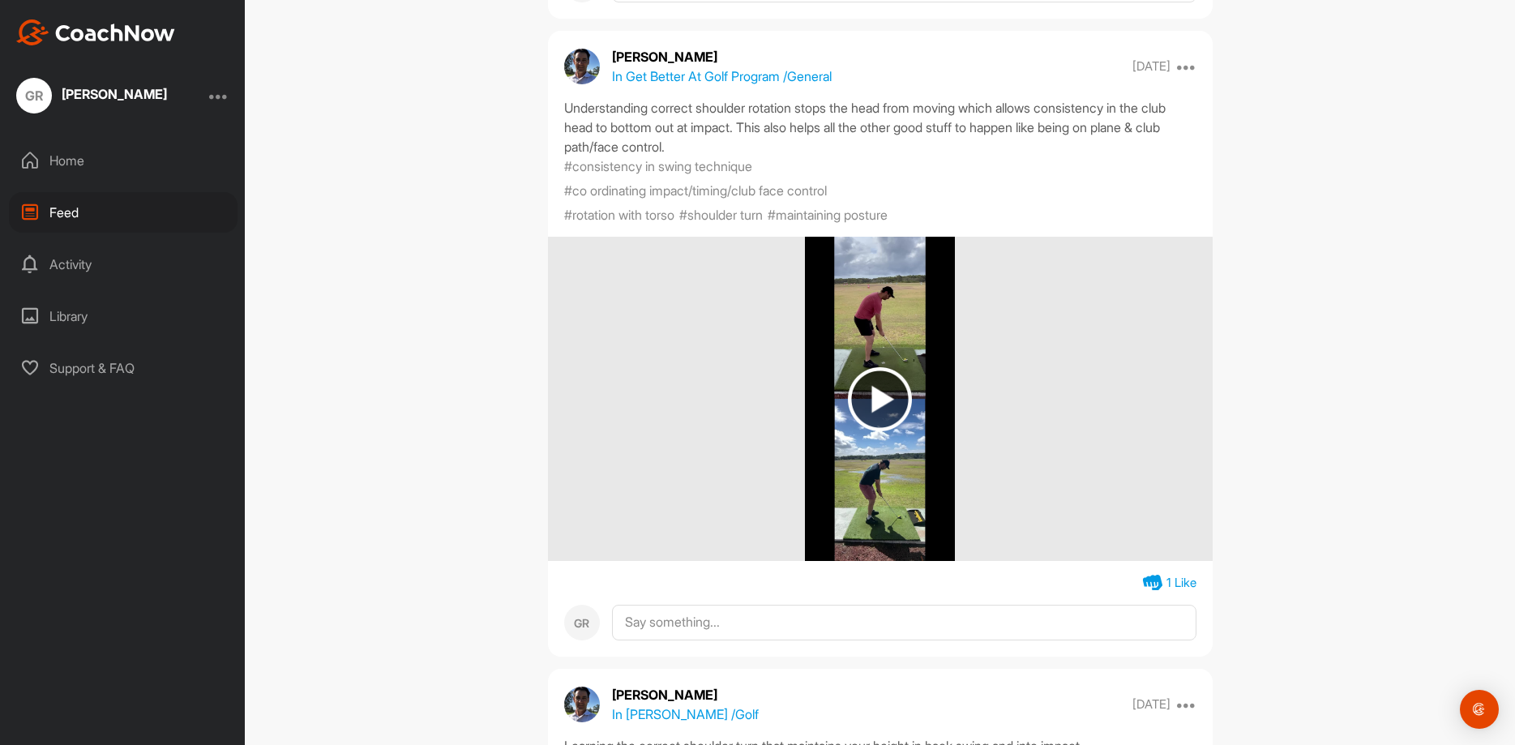
click at [889, 431] on img at bounding box center [880, 399] width 64 height 64
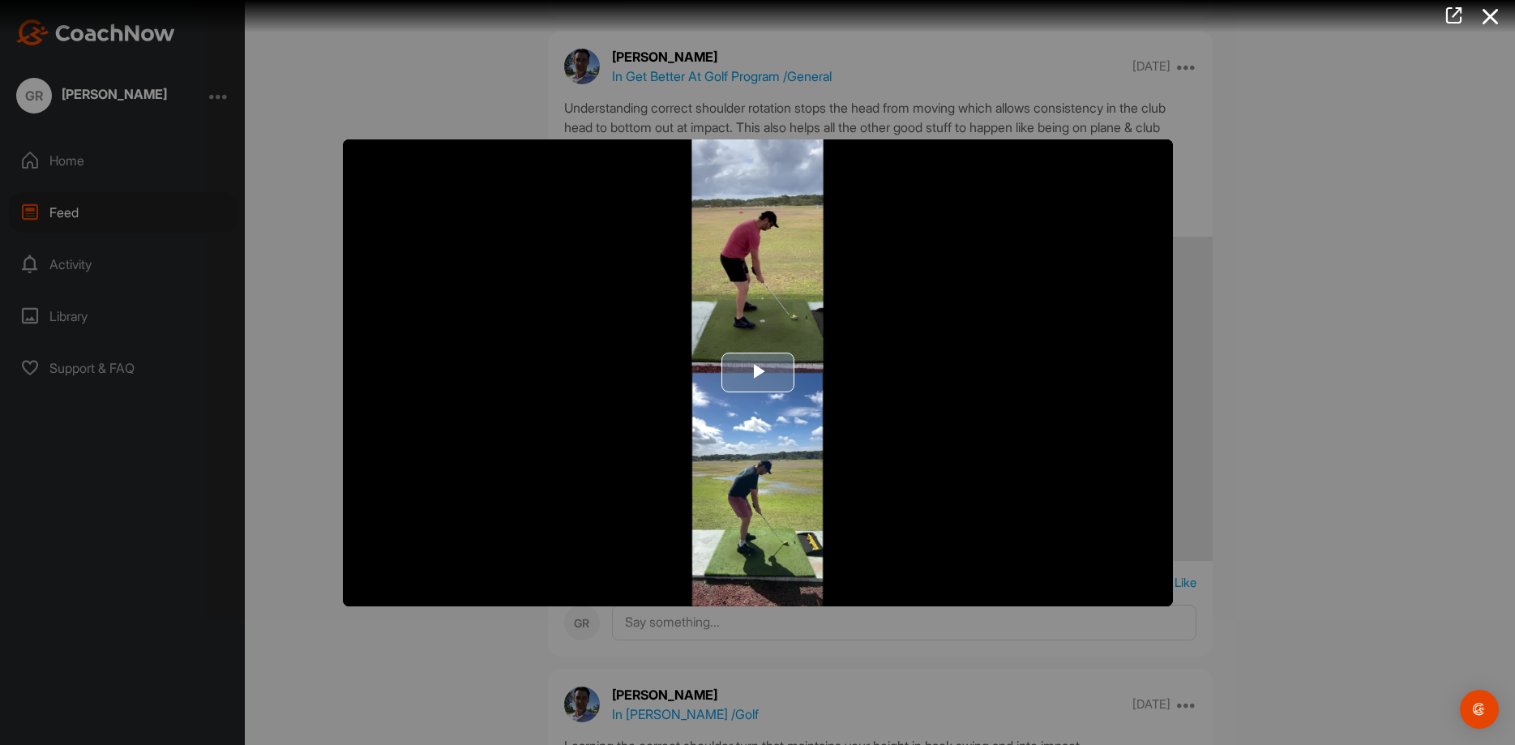
click at [665, 424] on img "Video Player" at bounding box center [758, 372] width 830 height 467
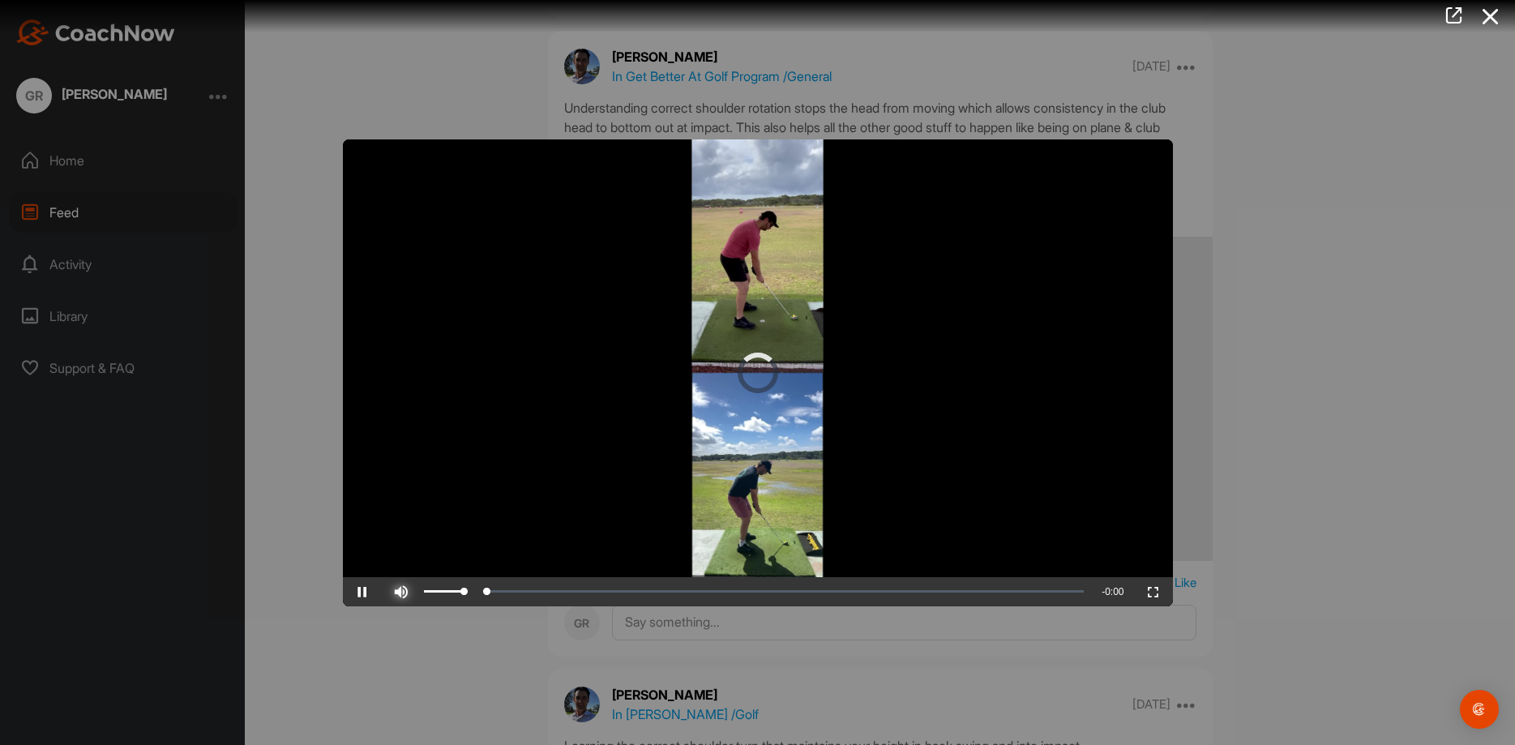
click at [401, 592] on span "Video Player" at bounding box center [401, 592] width 39 height 0
click at [282, 193] on div at bounding box center [757, 372] width 1515 height 745
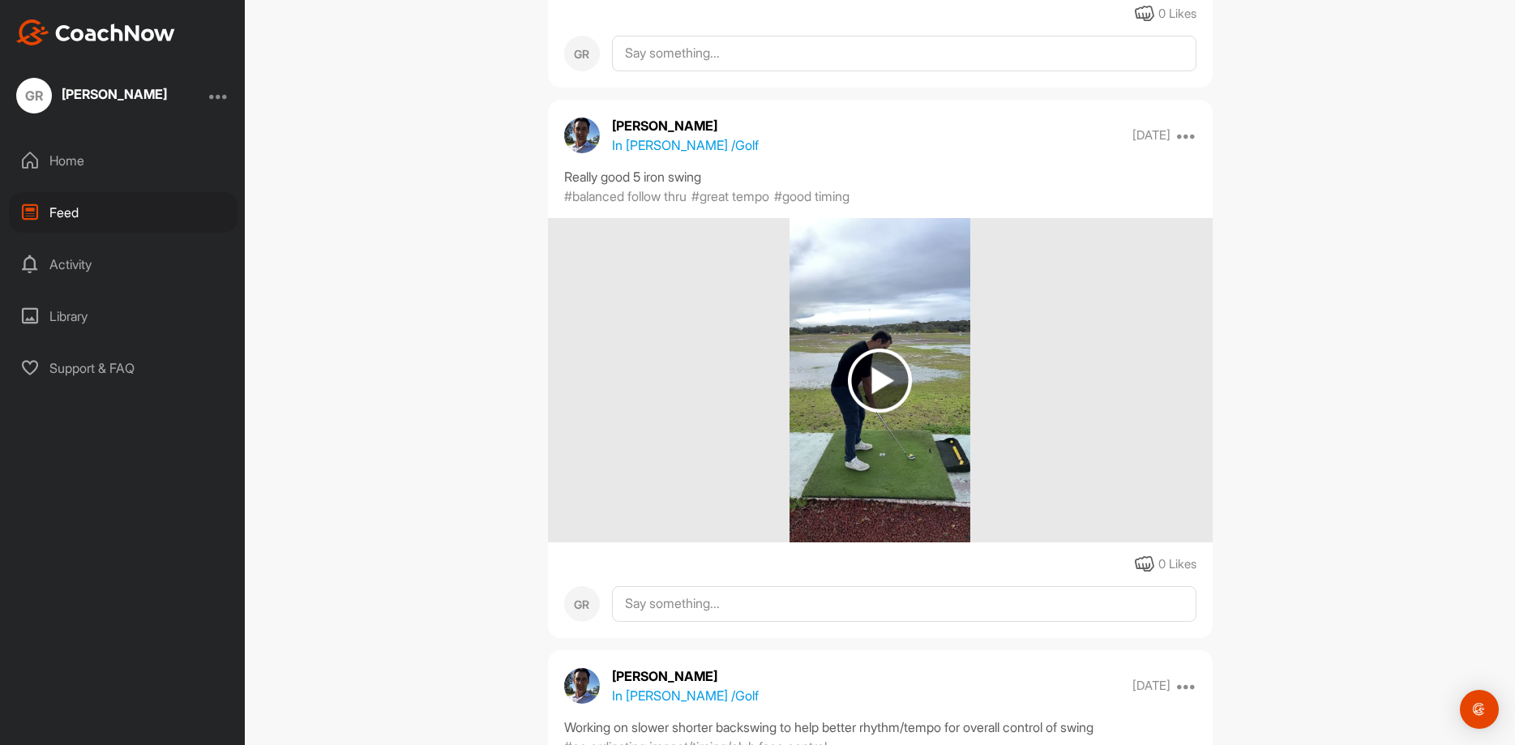
scroll to position [1362, 0]
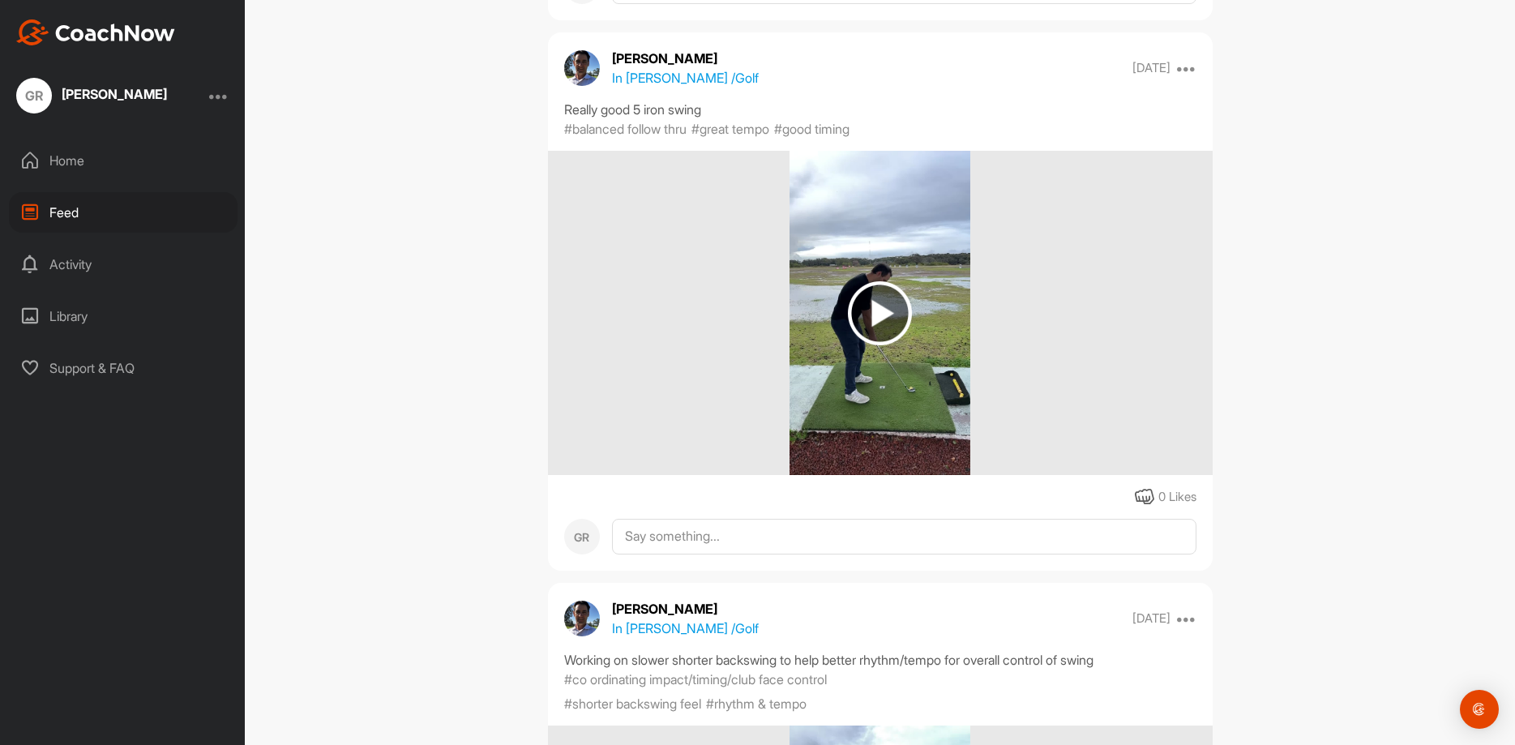
click at [862, 326] on img at bounding box center [880, 313] width 64 height 64
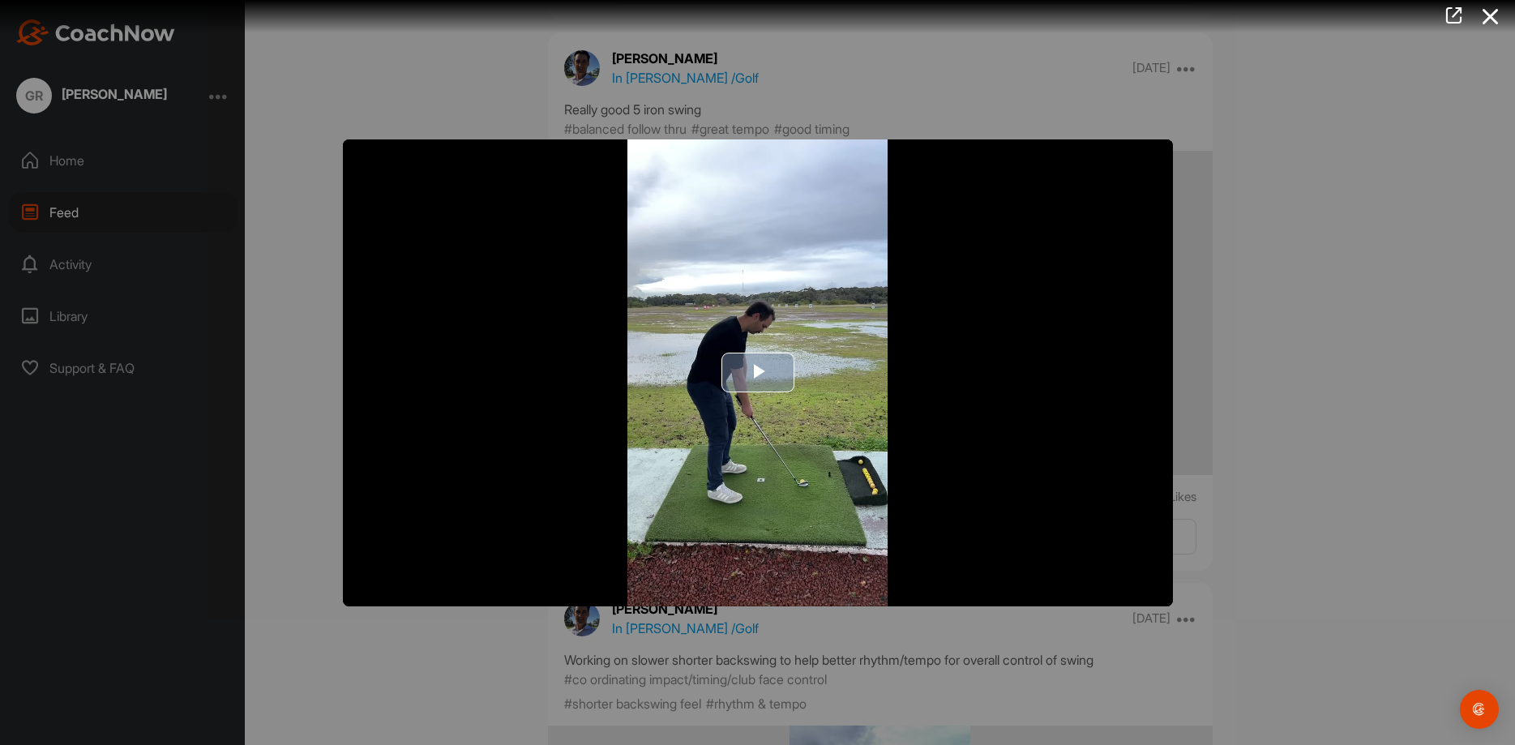
click at [758, 373] on span "Video Player" at bounding box center [758, 373] width 0 height 0
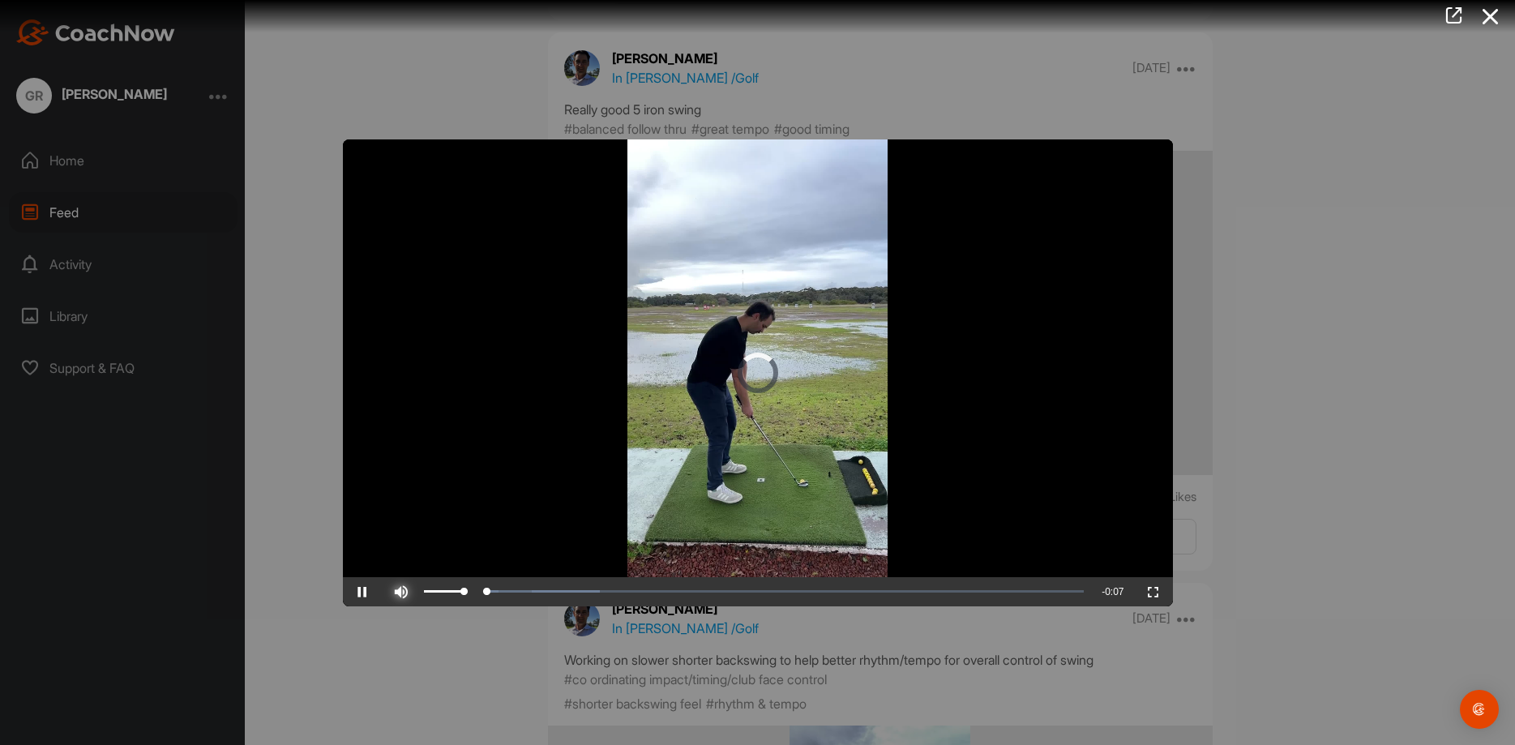
click at [411, 592] on span "Video Player" at bounding box center [401, 592] width 39 height 0
